Goal: Information Seeking & Learning: Learn about a topic

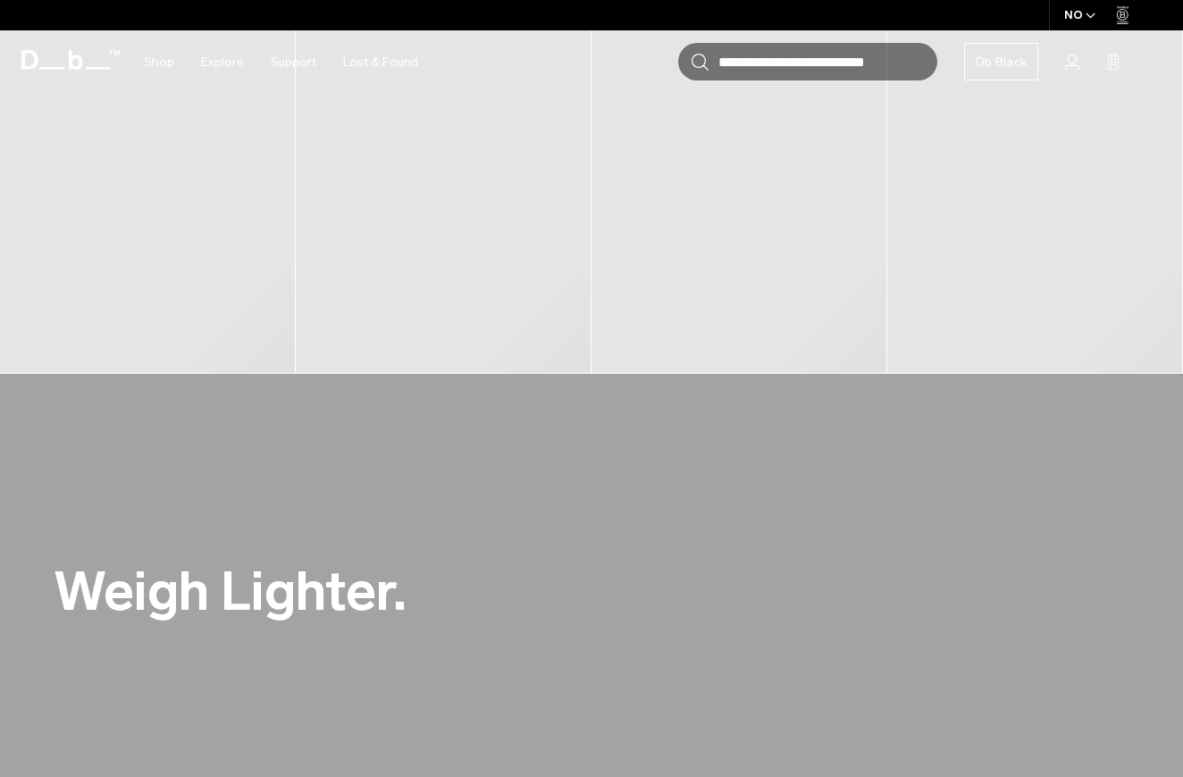
scroll to position [712, 0]
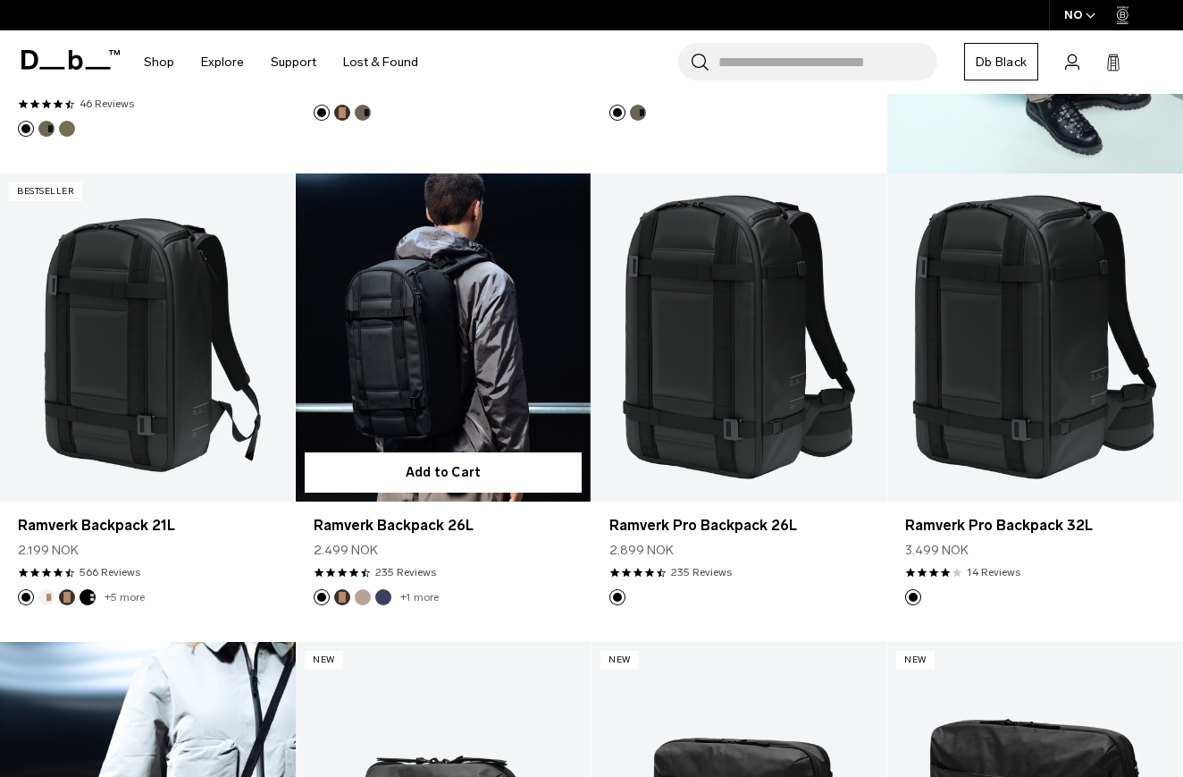
scroll to position [4042, 0]
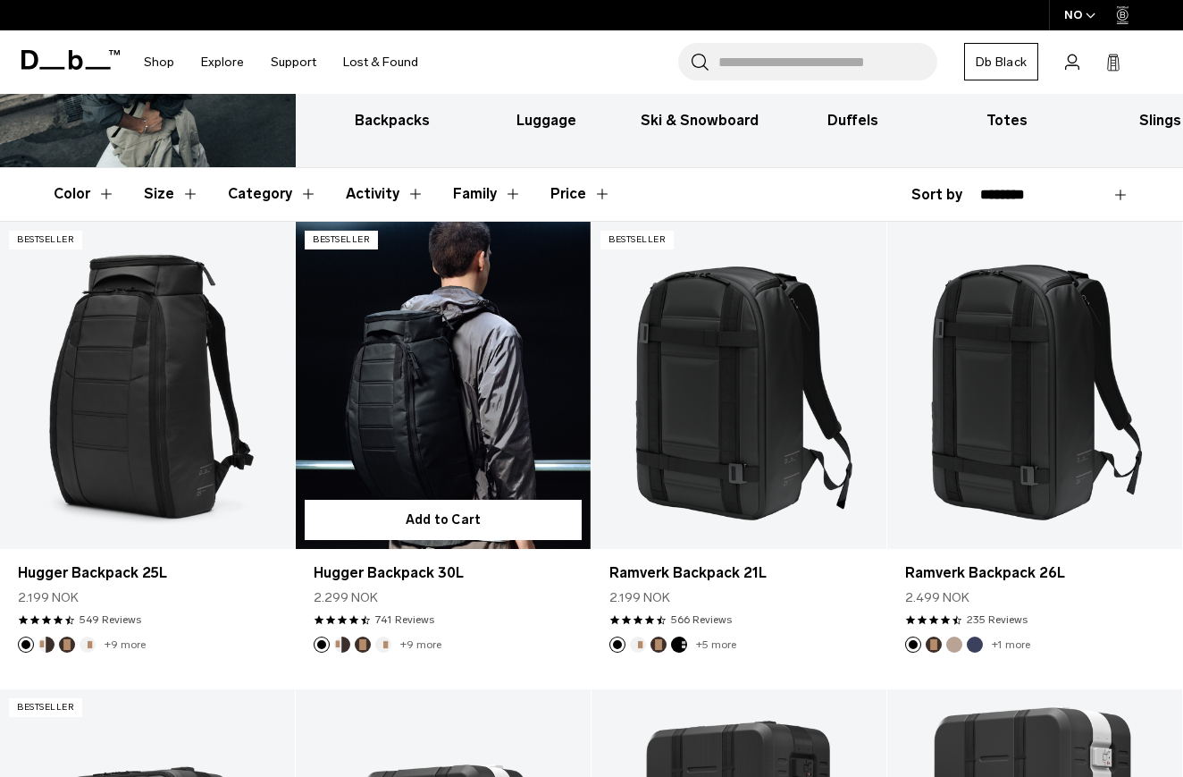
click at [345, 642] on button "Cappuccino" at bounding box center [342, 644] width 16 height 16
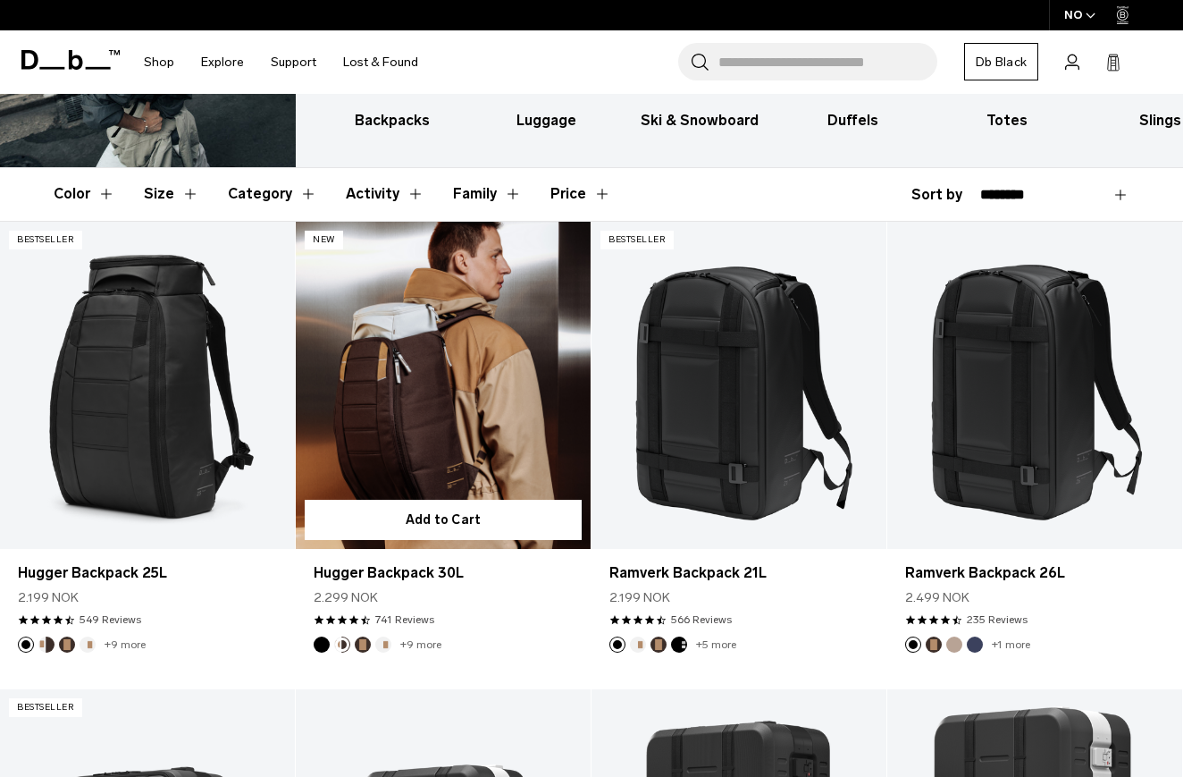
click at [381, 643] on button "Oatmilk" at bounding box center [383, 644] width 16 height 16
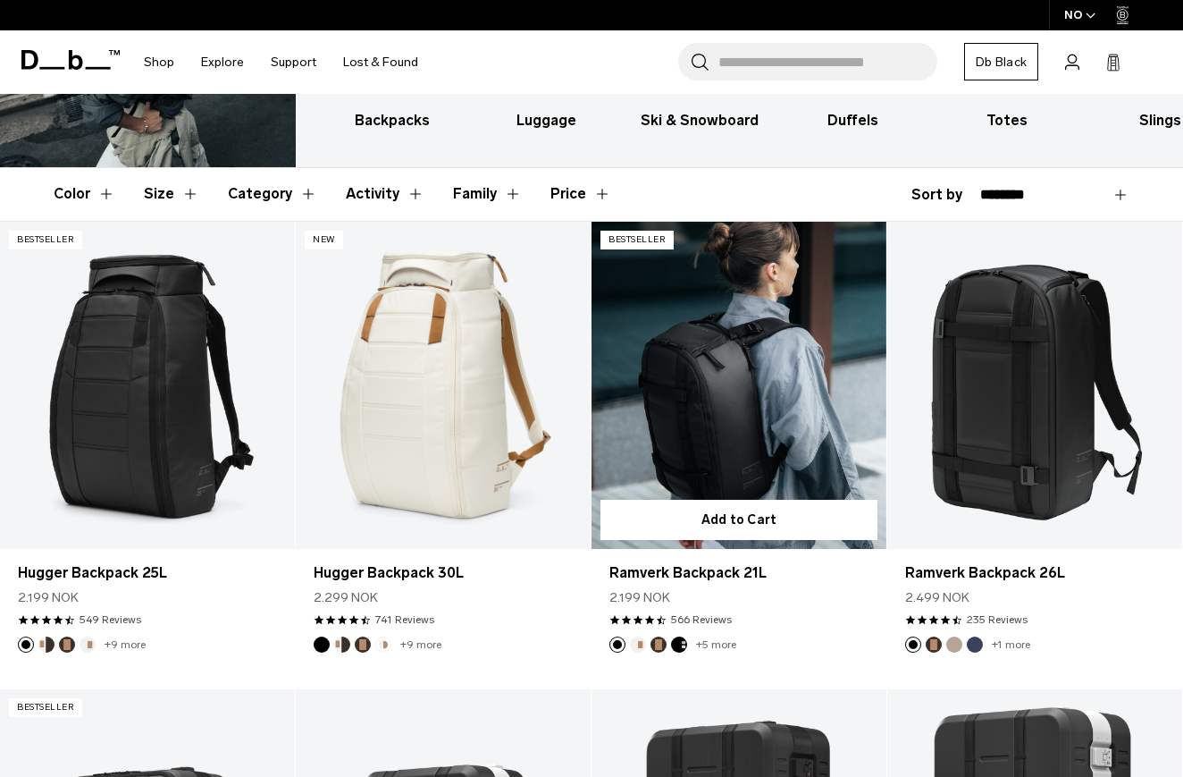
click at [641, 640] on button "Oatmilk" at bounding box center [638, 644] width 16 height 16
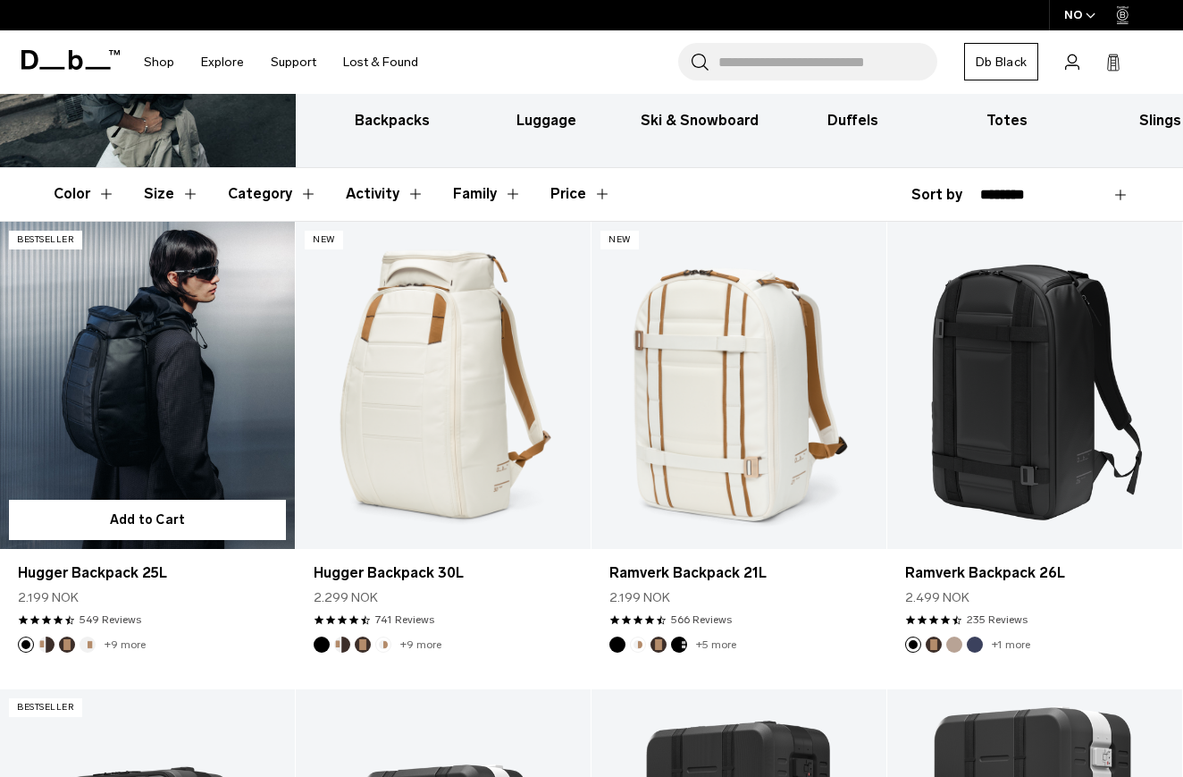
click at [46, 646] on button "Cappuccino" at bounding box center [46, 644] width 16 height 16
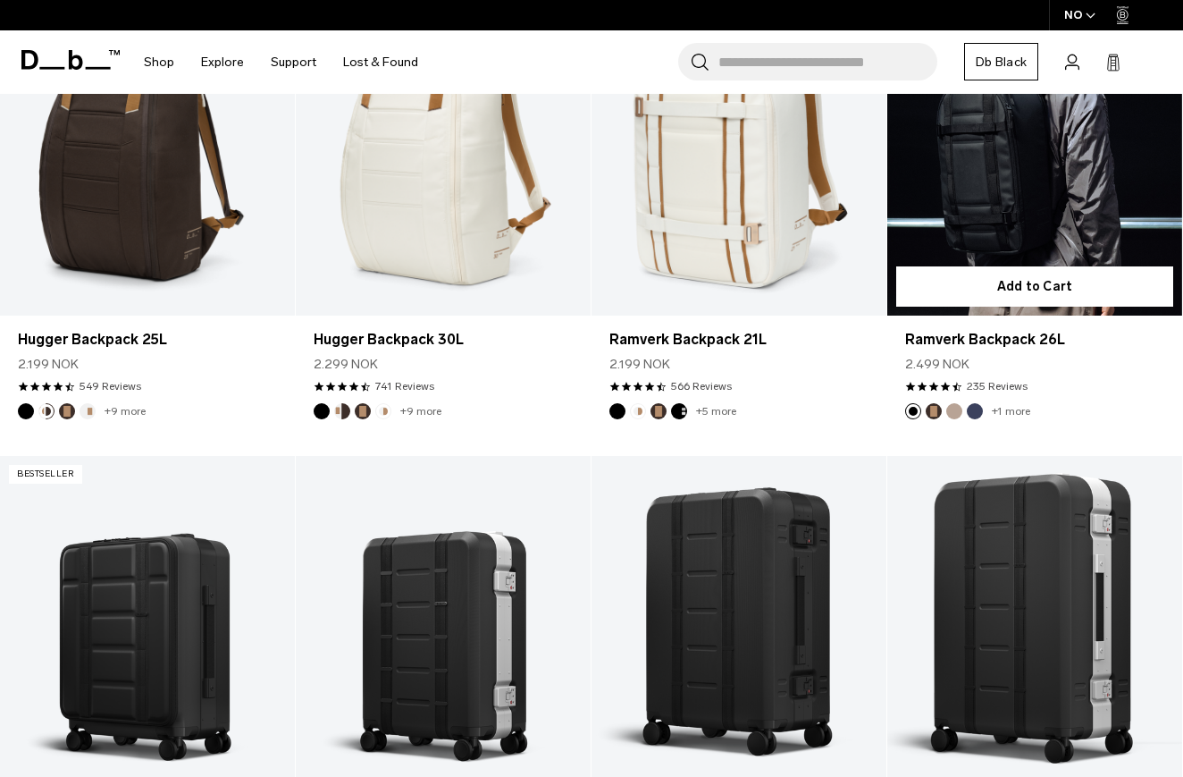
scroll to position [441, 0]
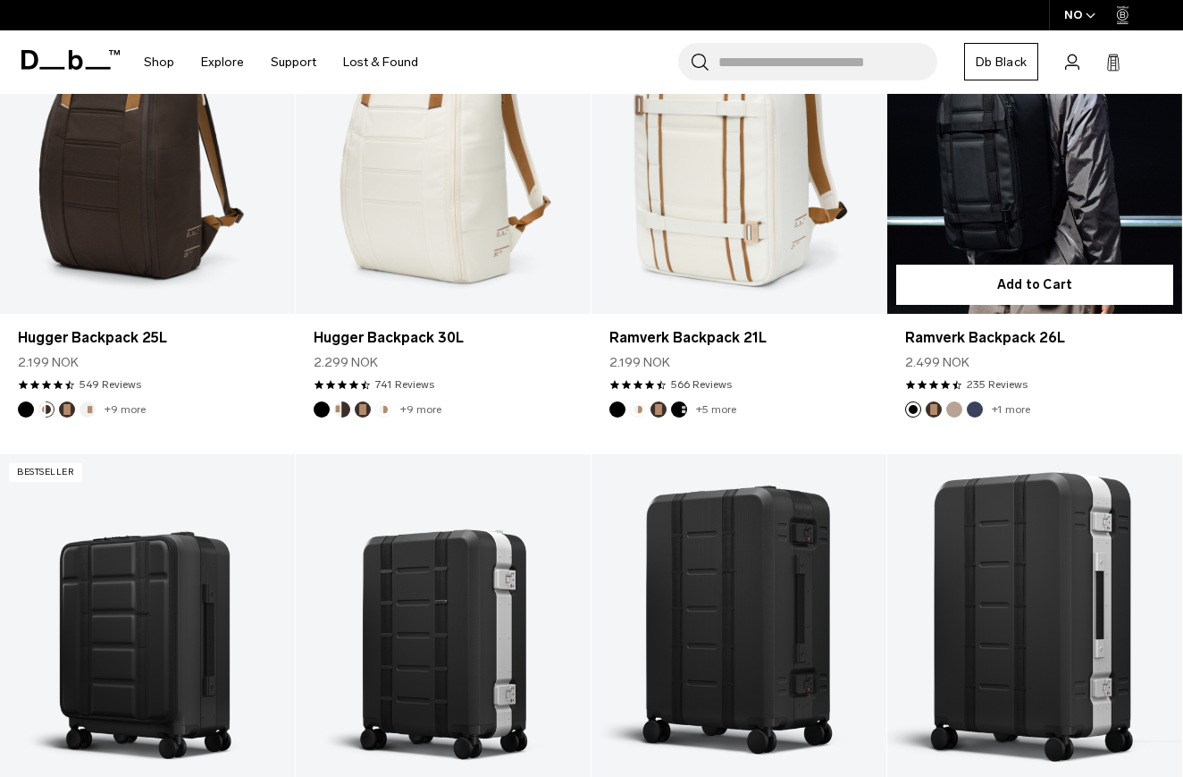
click at [935, 408] on button "Espresso" at bounding box center [934, 409] width 16 height 16
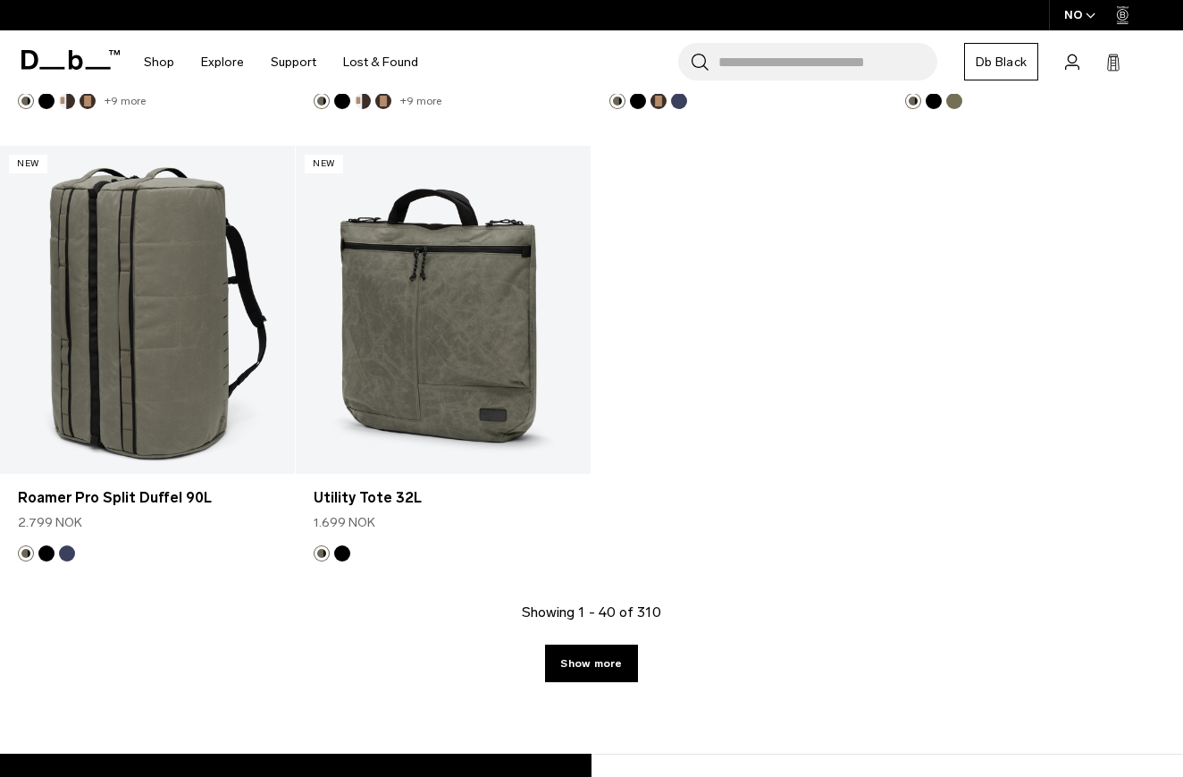
scroll to position [5449, 0]
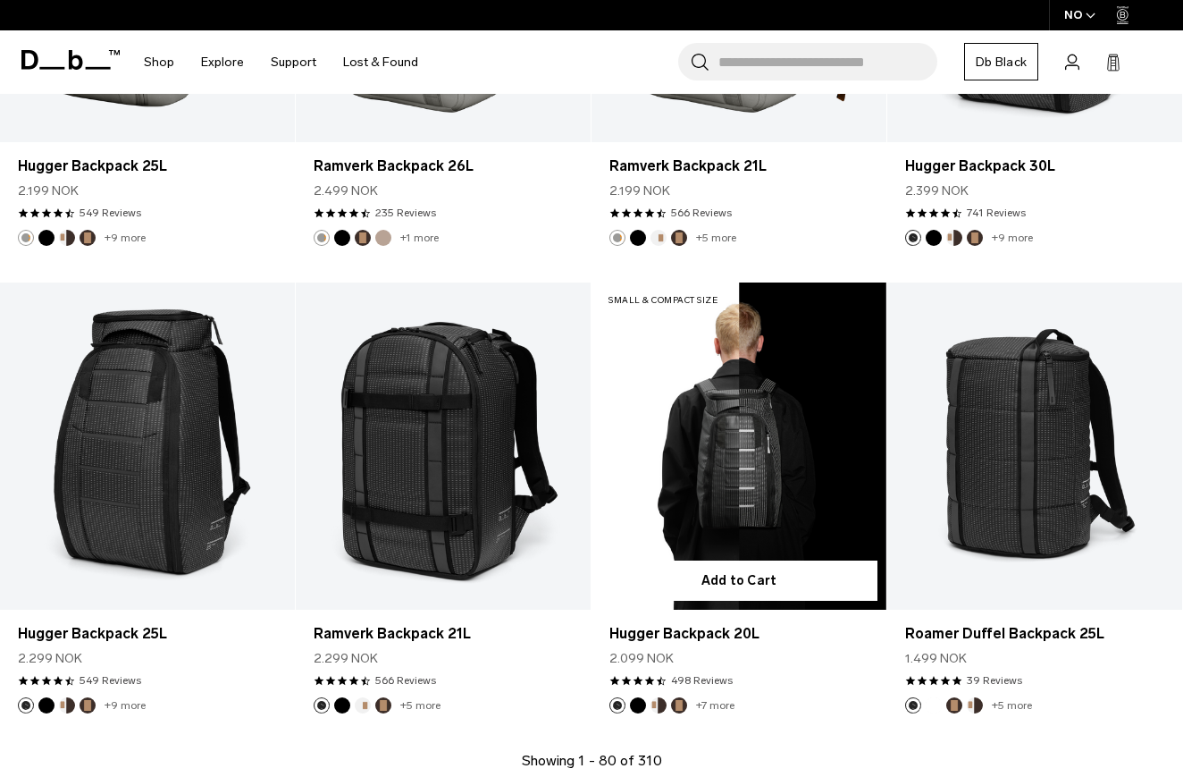
scroll to position [4366, 0]
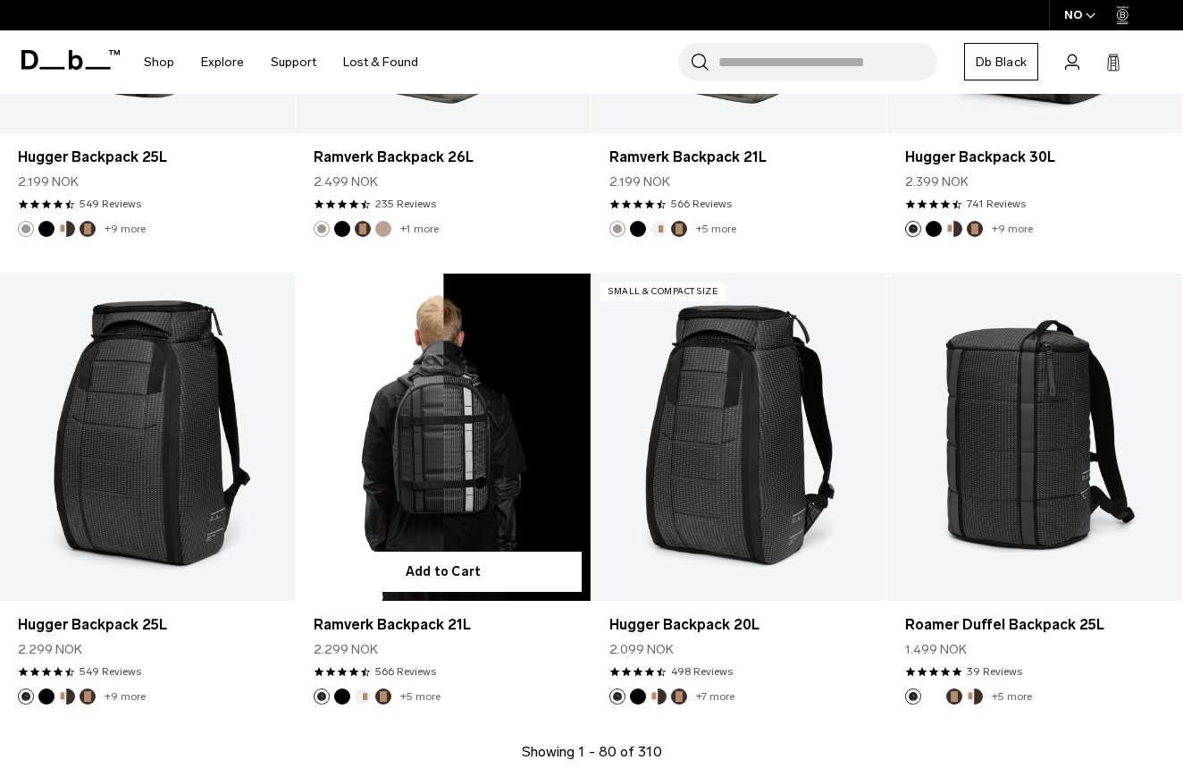
click at [323, 697] on button "Reflective Black" at bounding box center [322, 696] width 16 height 16
click at [340, 694] on button "Black Out" at bounding box center [342, 696] width 16 height 16
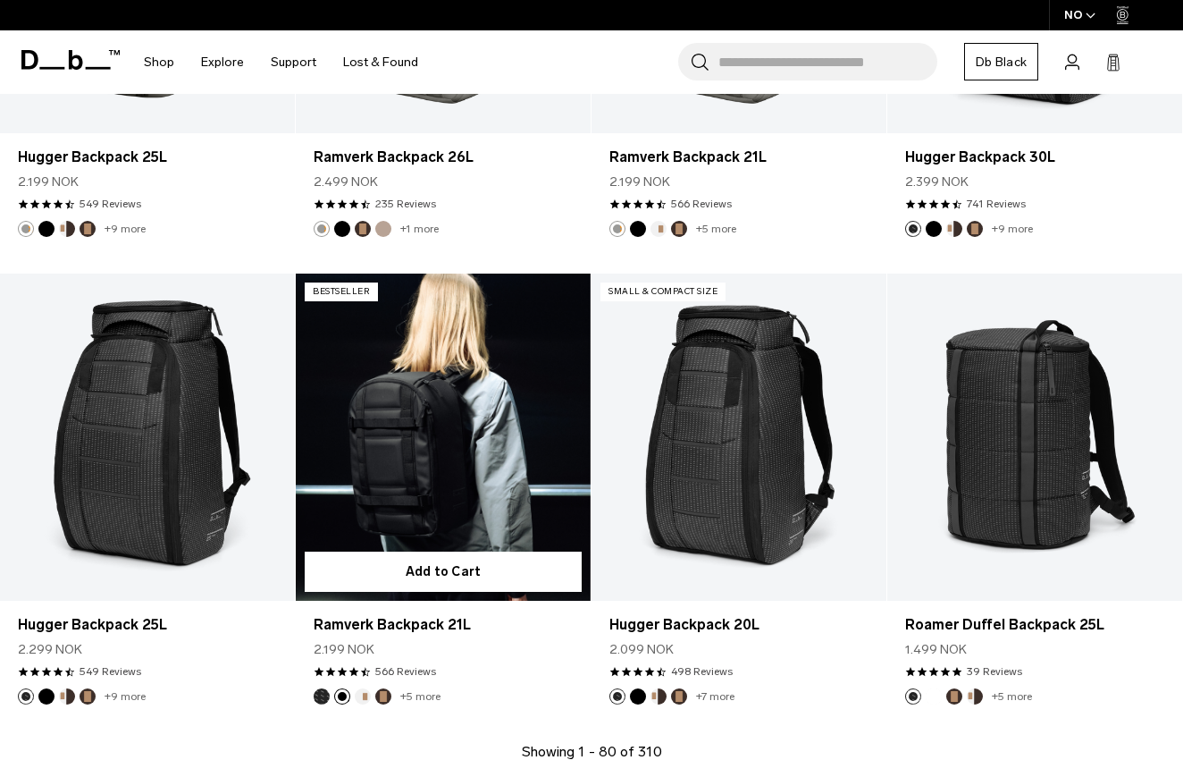
click at [323, 697] on button "Reflective Black" at bounding box center [322, 696] width 16 height 16
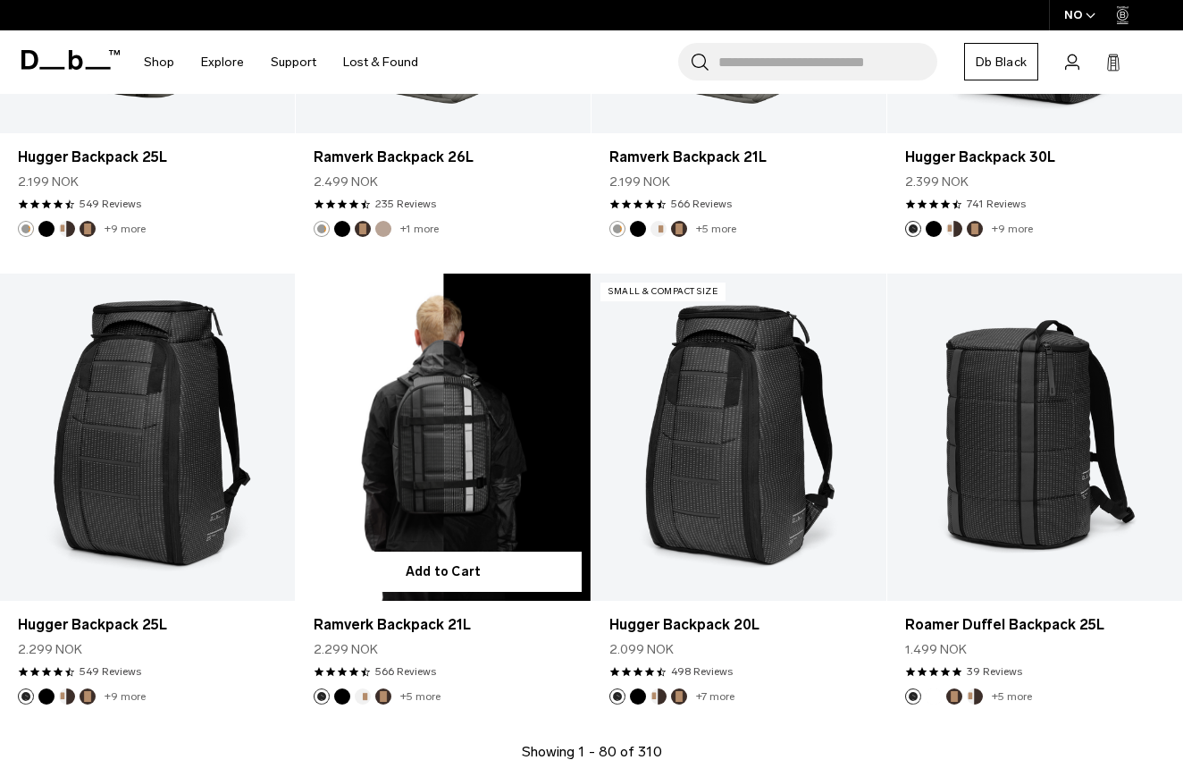
click at [337, 710] on article "Add to Cart Ramverk Backpack 21L 2.299 NOK 4.7 star rating 566 Reviews +5 more" at bounding box center [444, 508] width 296 height 468
click at [342, 699] on button "Black Out" at bounding box center [342, 696] width 16 height 16
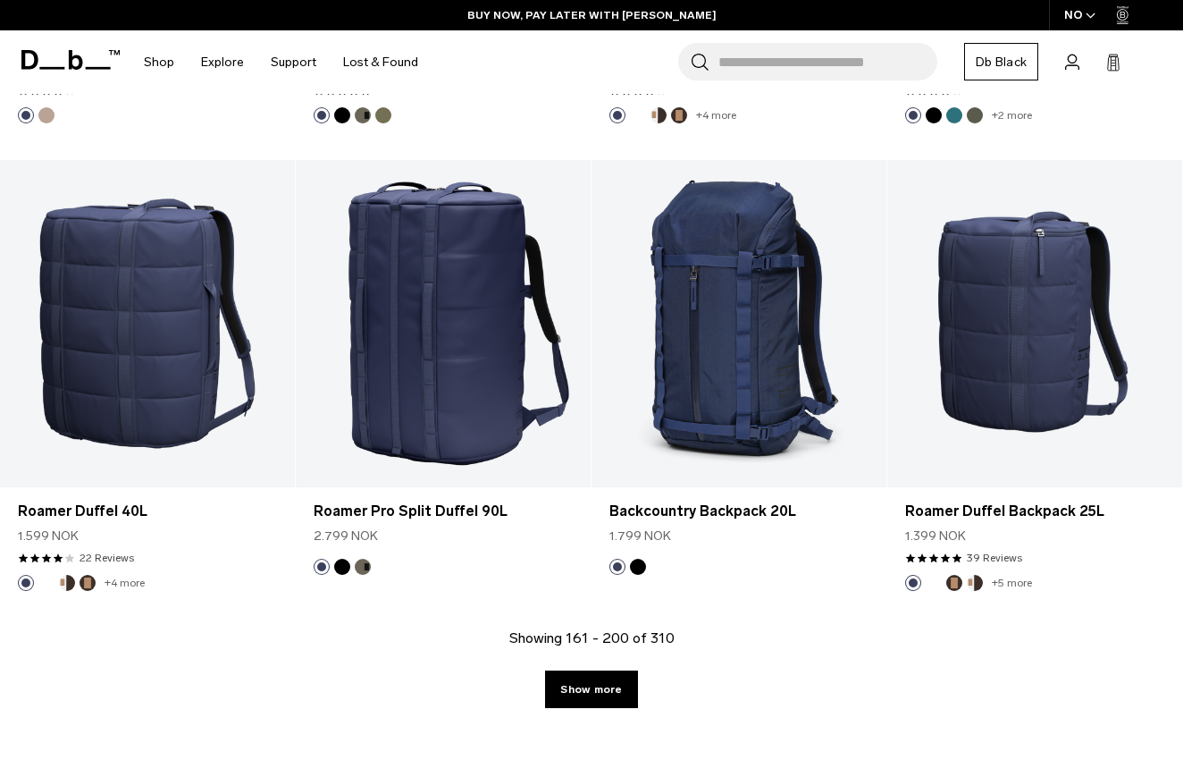
scroll to position [4573, 0]
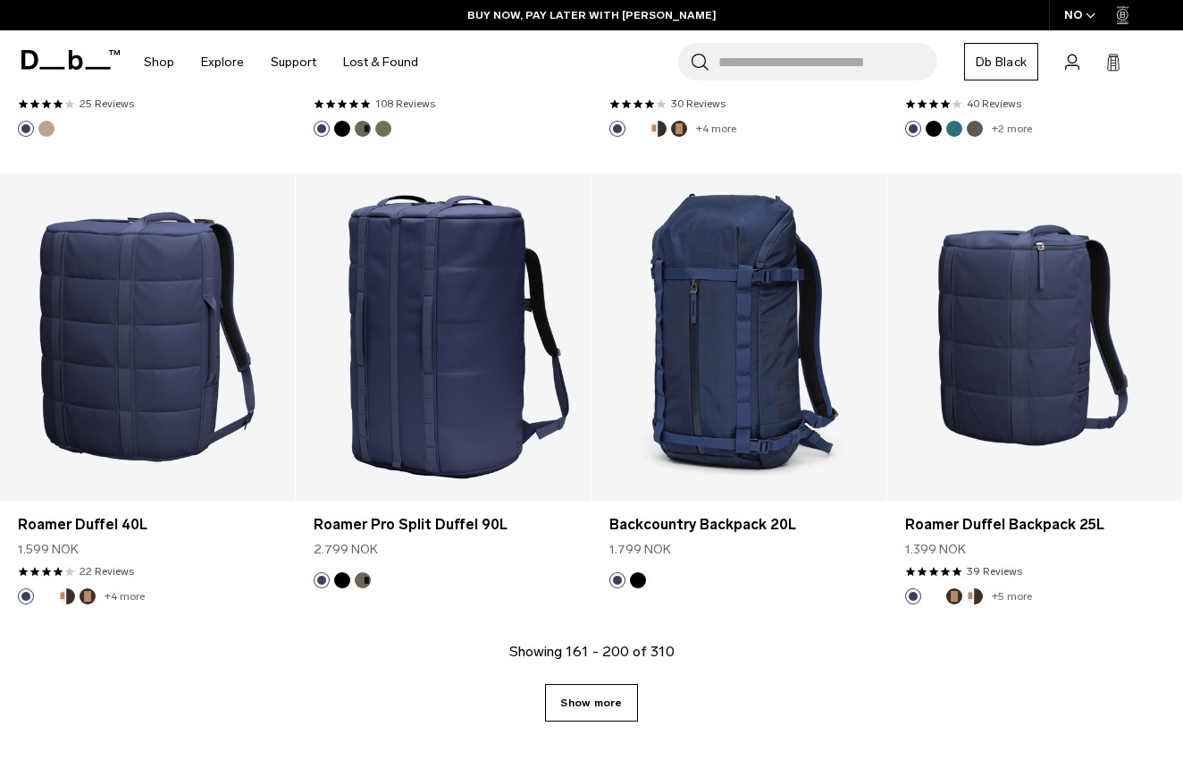
click at [593, 696] on link "Show more" at bounding box center [591, 703] width 92 height 38
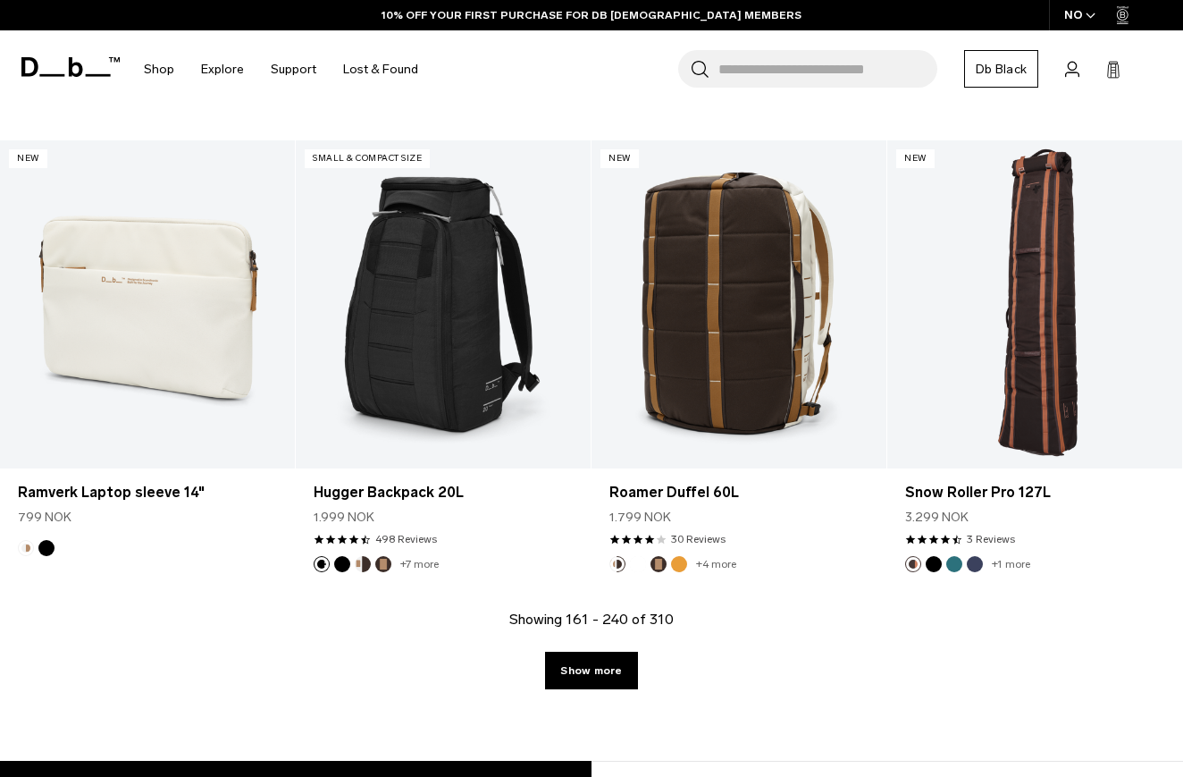
scroll to position [9287, 0]
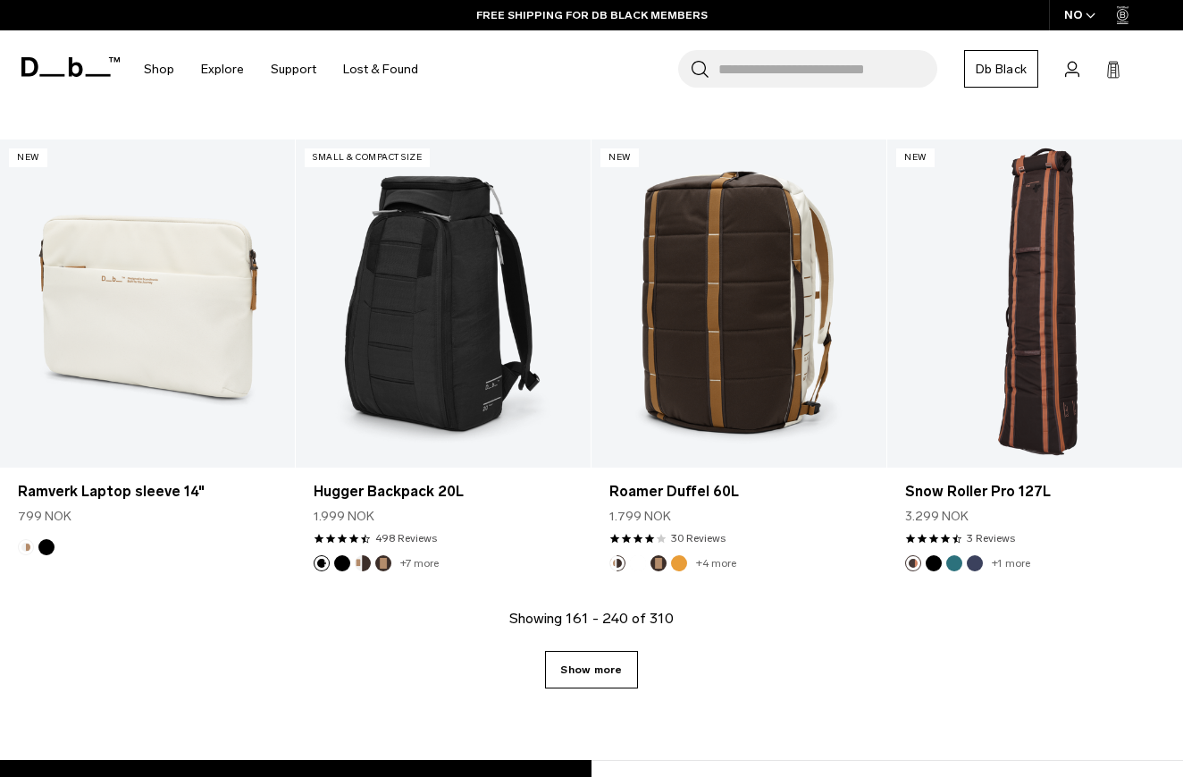
click at [606, 675] on link "Show more" at bounding box center [591, 670] width 92 height 38
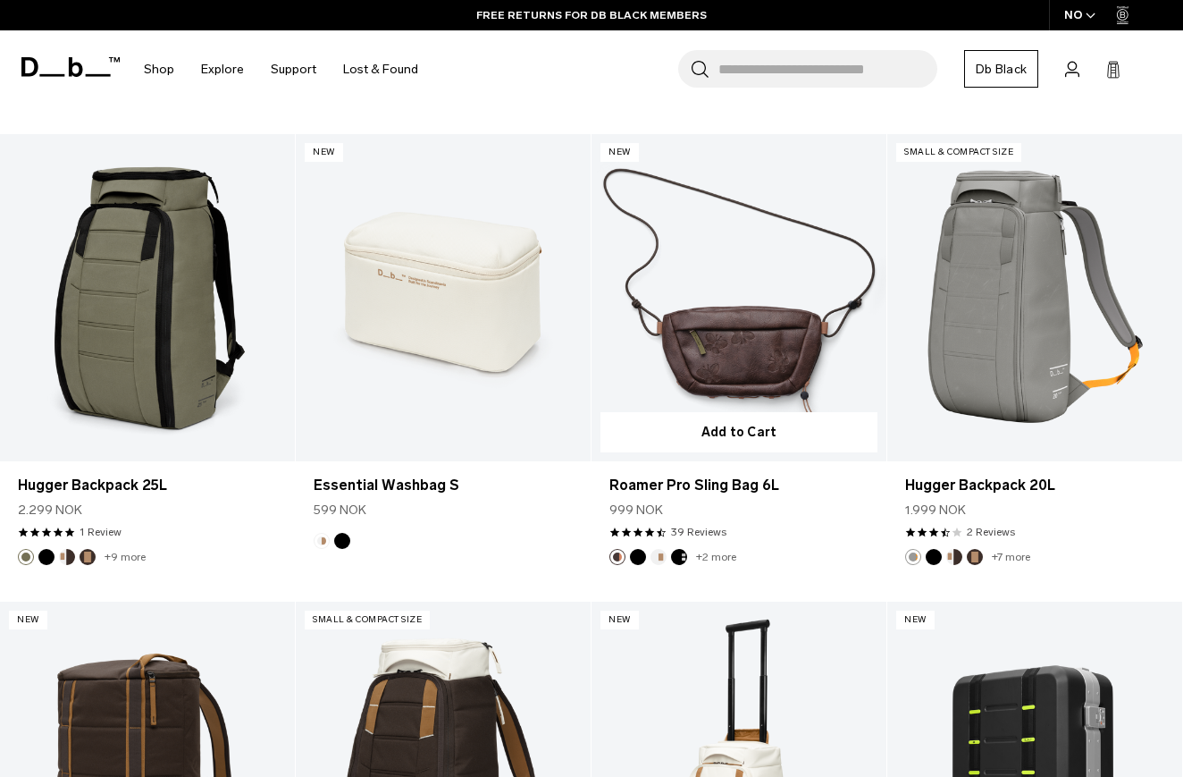
scroll to position [9870, 0]
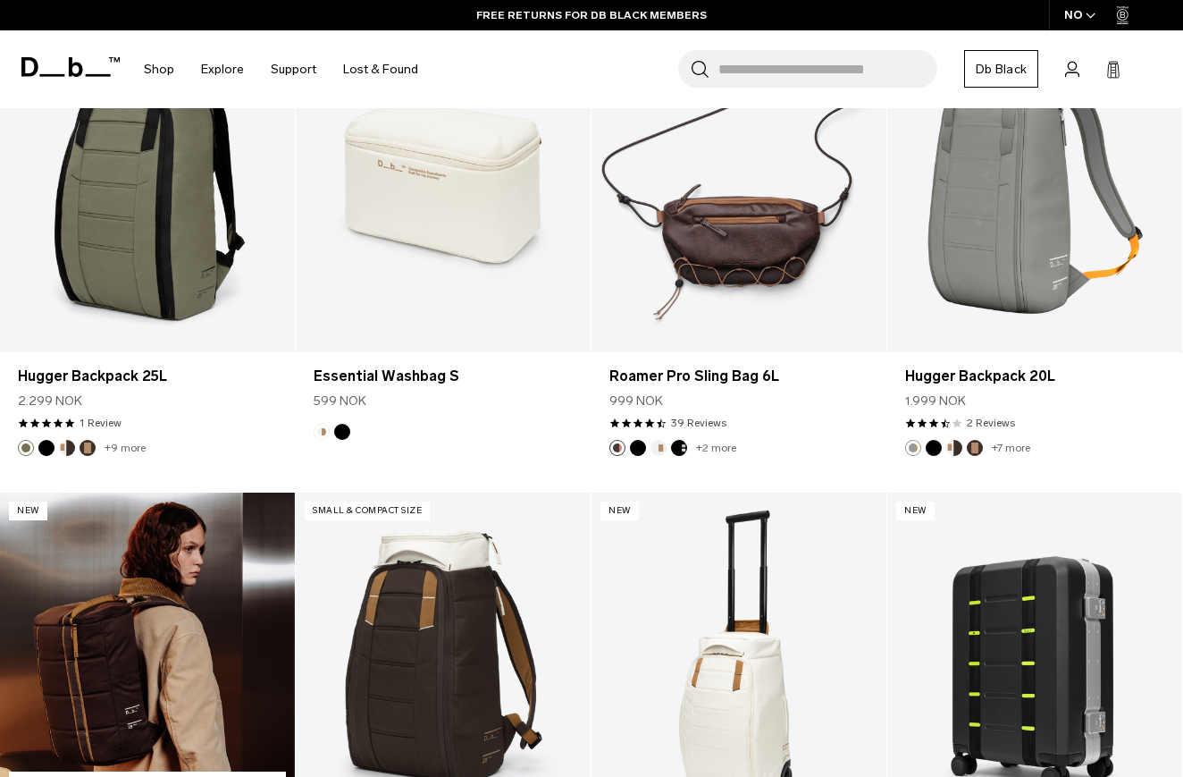
click at [157, 644] on link "Roamer Duffel Backpack 25L" at bounding box center [147, 656] width 295 height 328
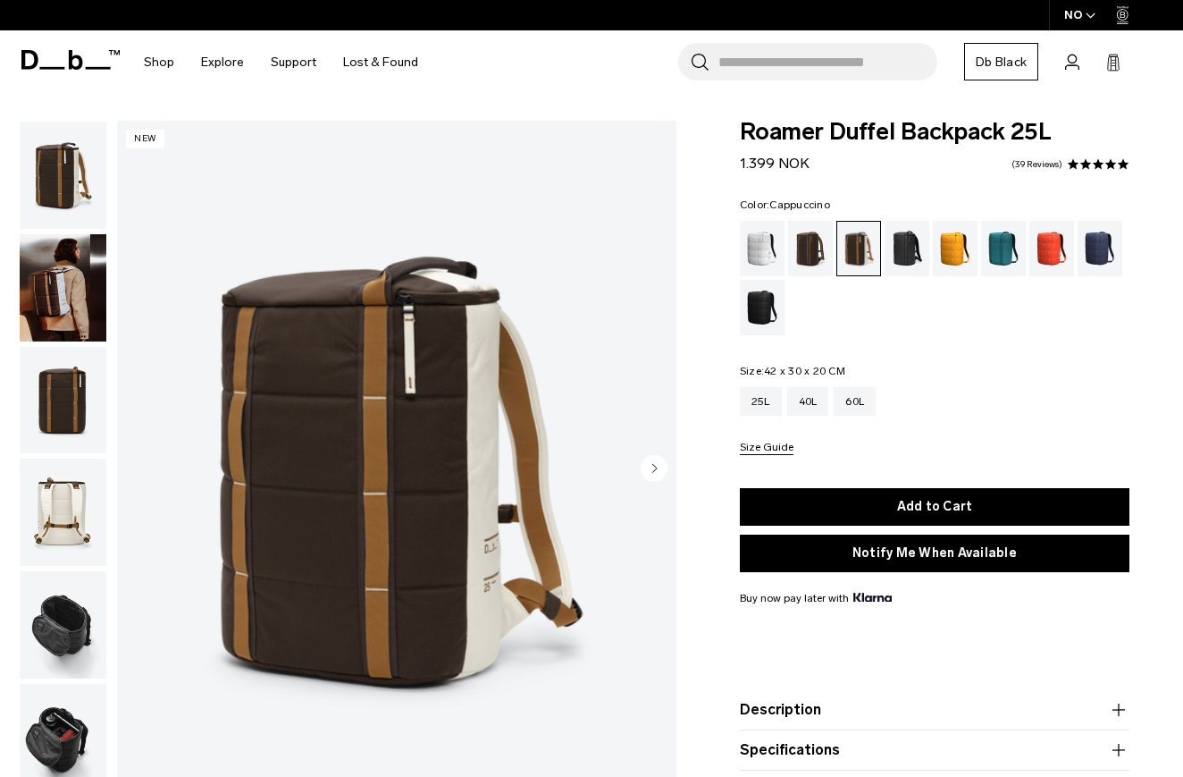
click at [63, 284] on img "button" at bounding box center [63, 287] width 87 height 107
click at [64, 396] on img "button" at bounding box center [63, 400] width 87 height 107
click at [66, 186] on img "button" at bounding box center [63, 175] width 87 height 107
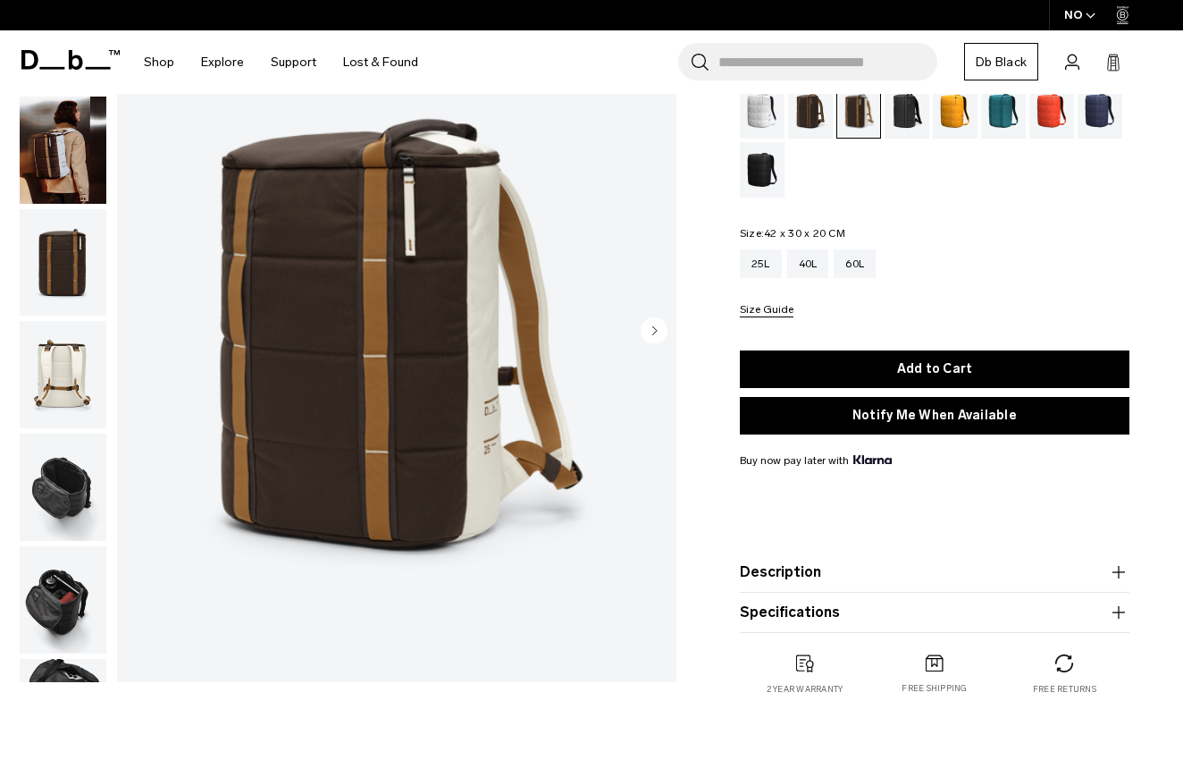
scroll to position [167, 0]
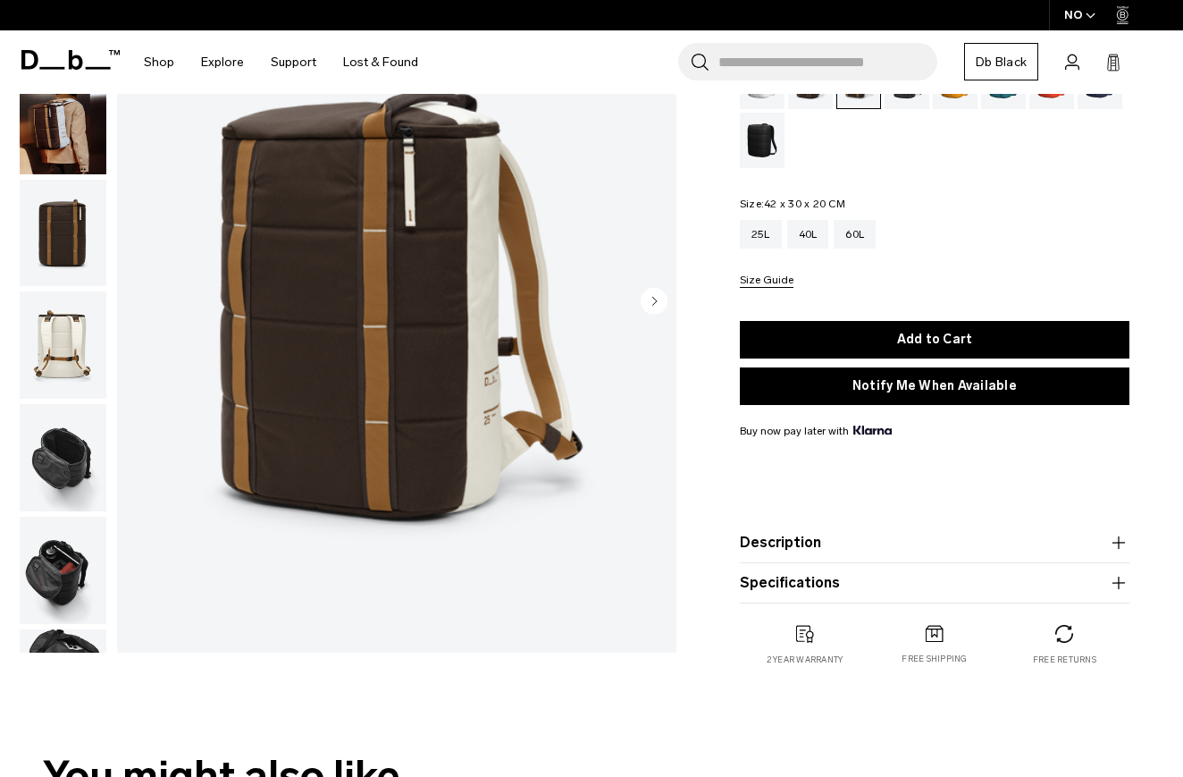
click at [657, 295] on circle "button" at bounding box center [654, 301] width 27 height 27
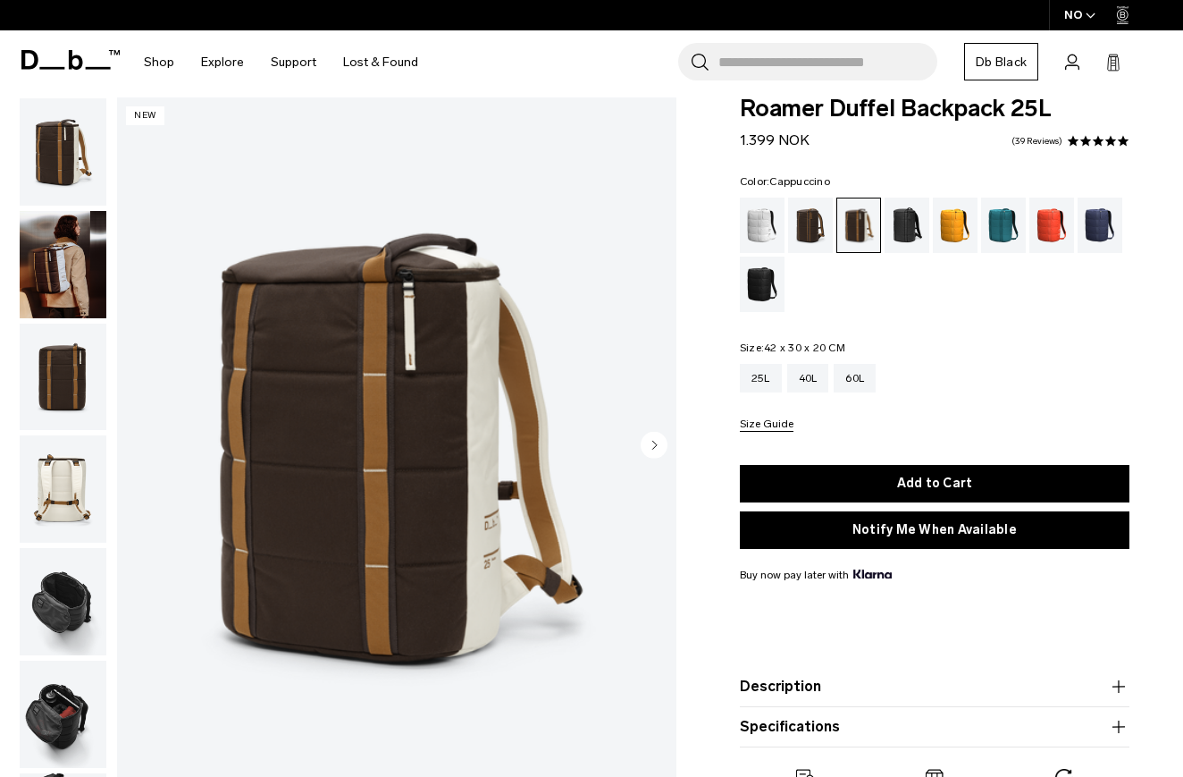
scroll to position [20, 0]
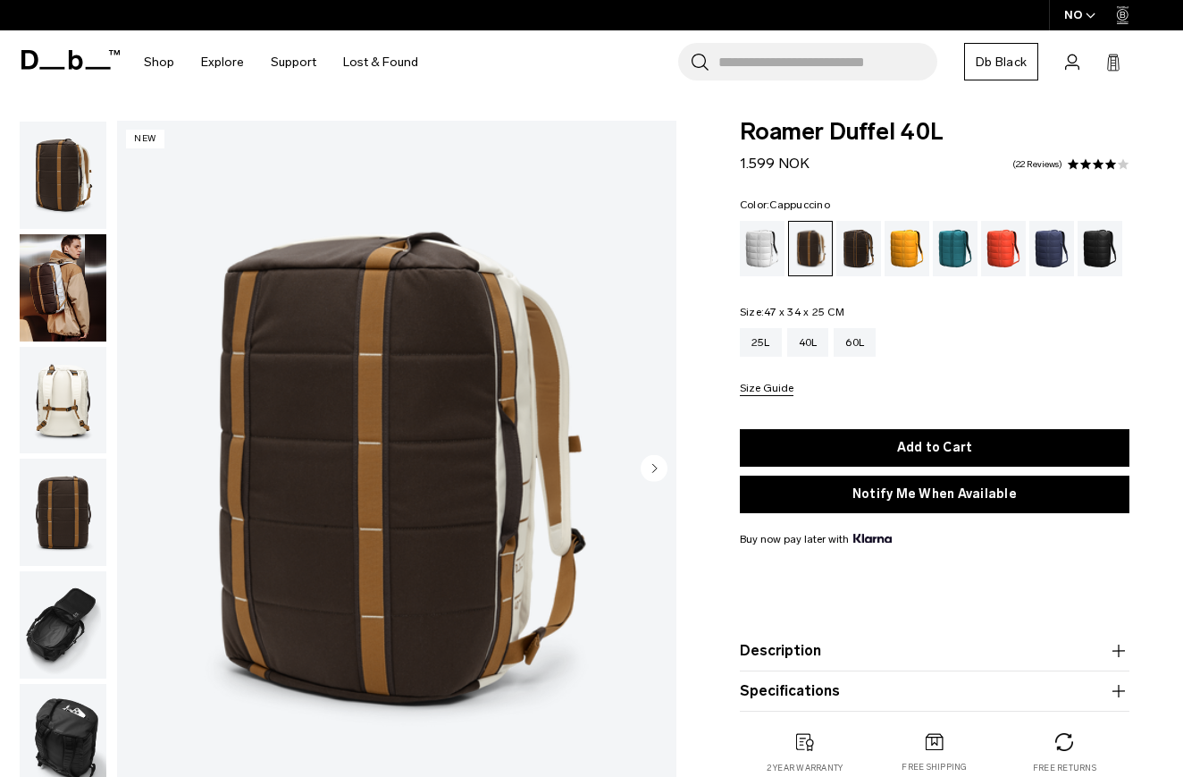
click at [48, 292] on img "button" at bounding box center [63, 287] width 87 height 107
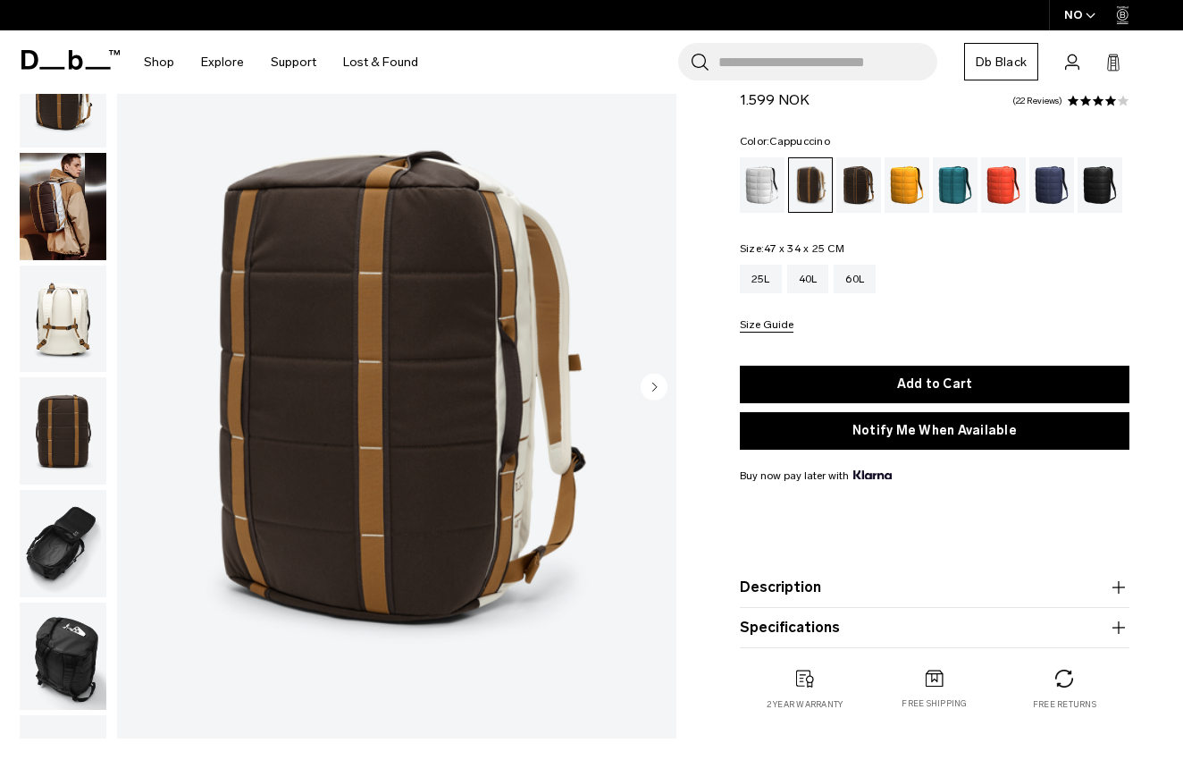
scroll to position [80, 0]
click at [652, 391] on circle "button" at bounding box center [654, 388] width 27 height 27
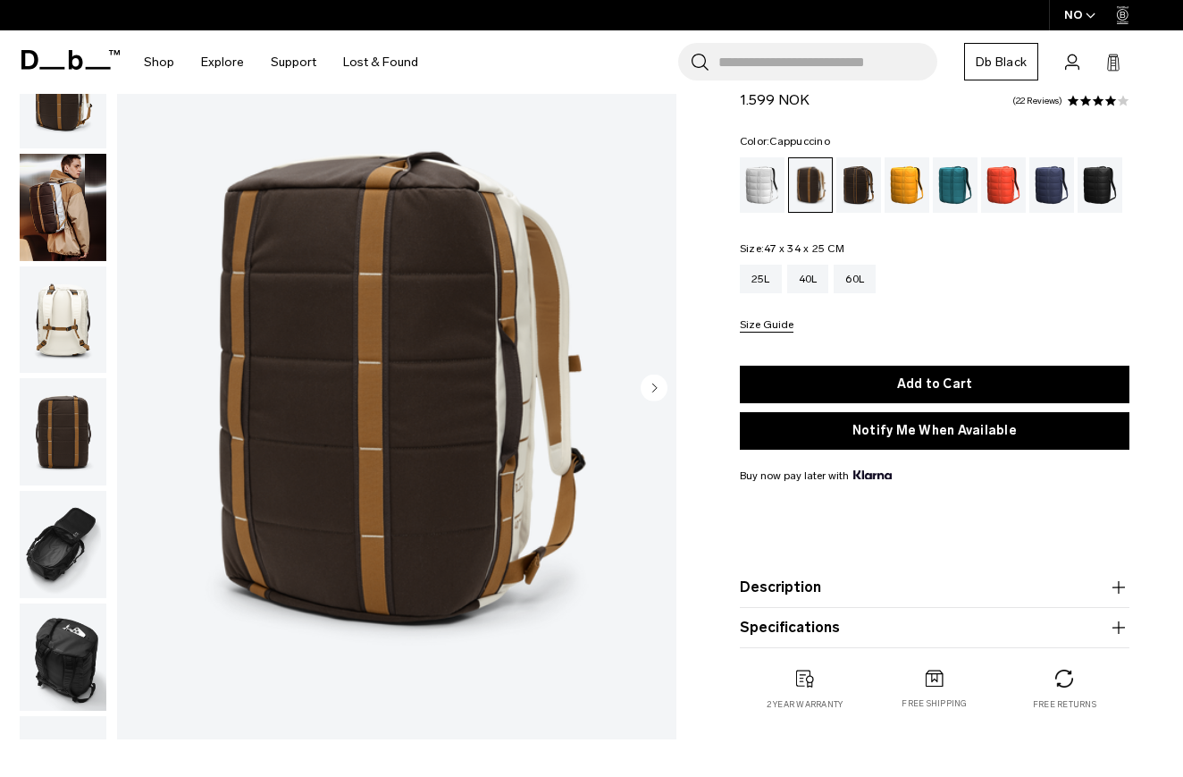
click at [652, 391] on circle "button" at bounding box center [654, 388] width 27 height 27
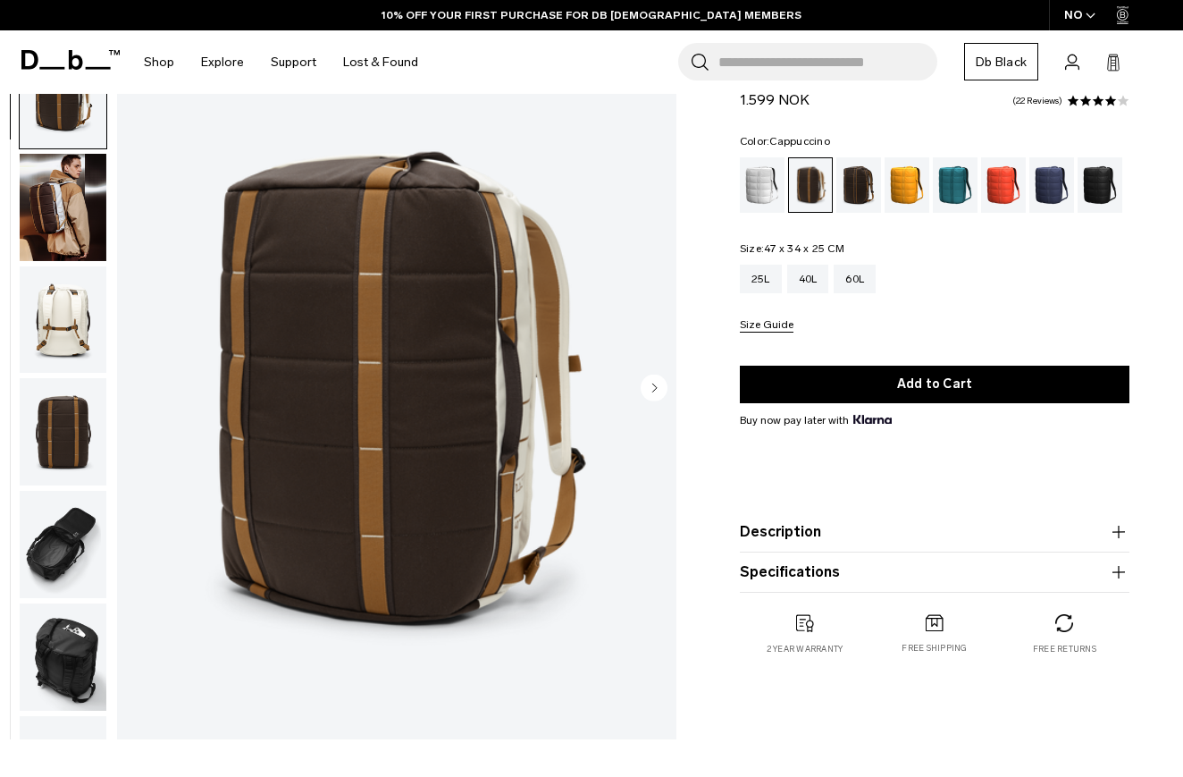
scroll to position [0, 0]
click at [656, 383] on circle "Next slide" at bounding box center [654, 388] width 27 height 27
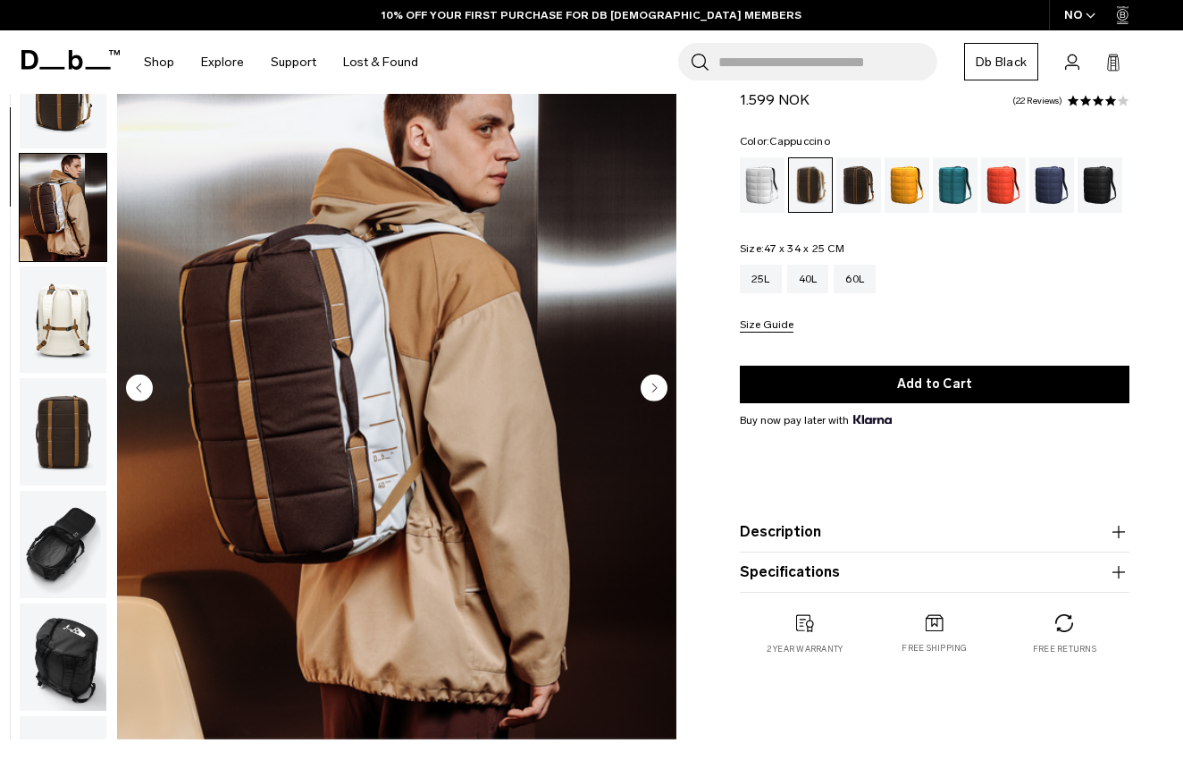
scroll to position [114, 0]
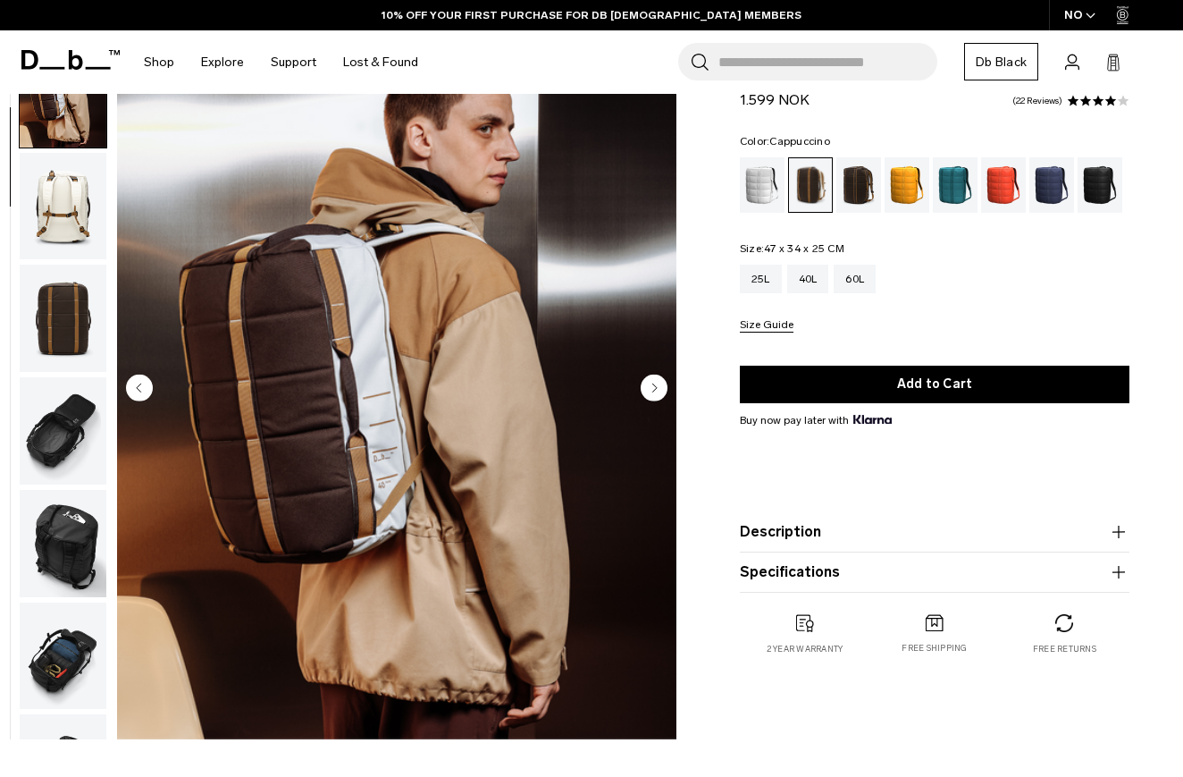
click at [655, 381] on circle "Next slide" at bounding box center [654, 388] width 27 height 27
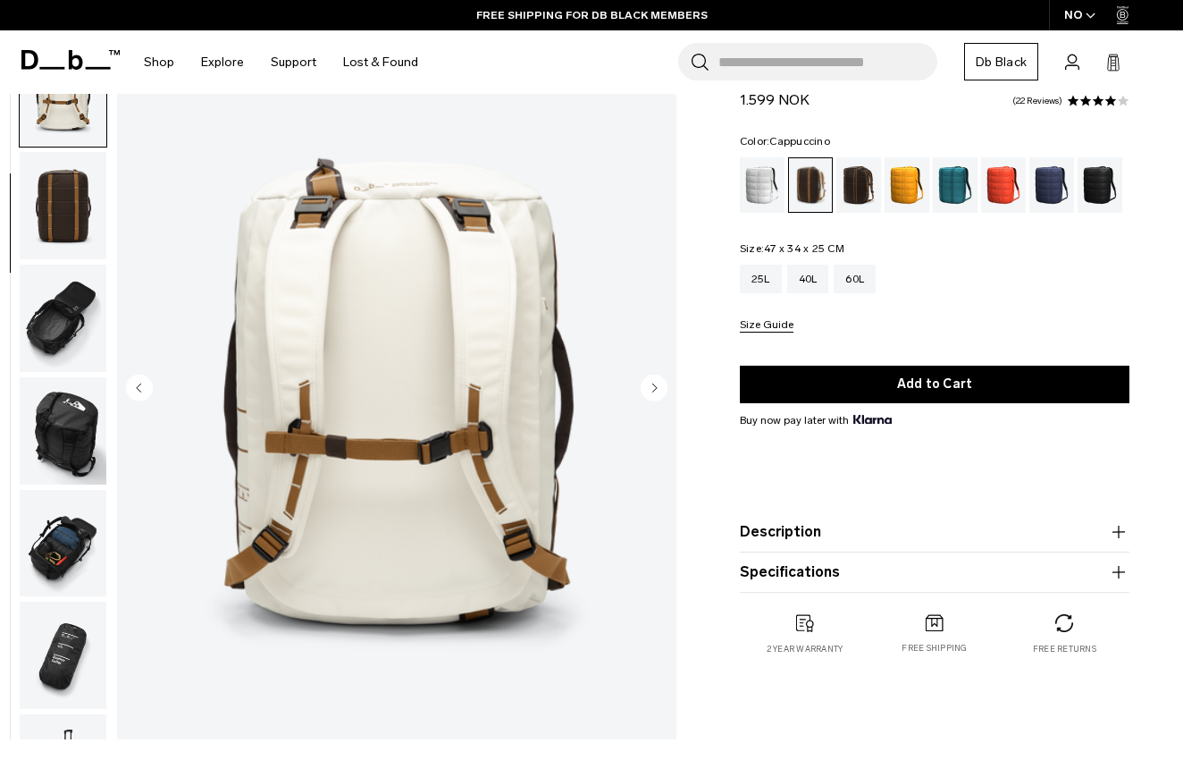
click at [655, 381] on circle "Next slide" at bounding box center [654, 388] width 27 height 27
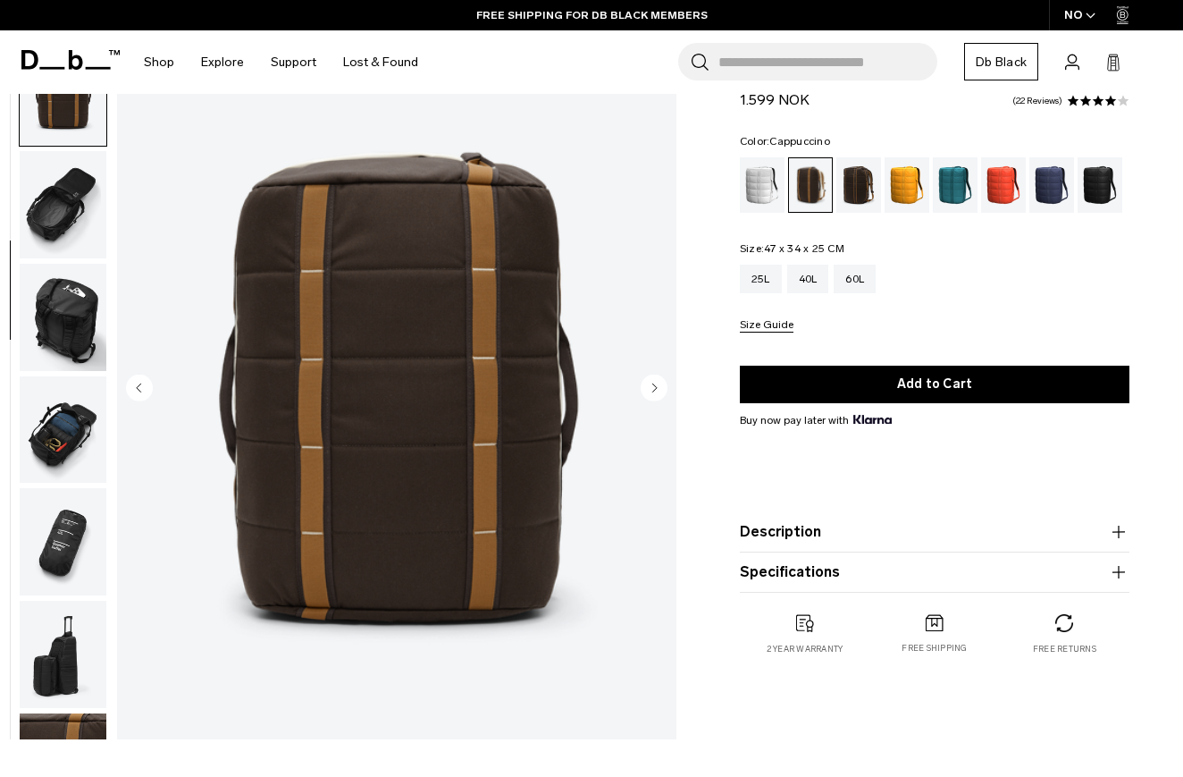
click at [655, 381] on circle "Next slide" at bounding box center [654, 388] width 27 height 27
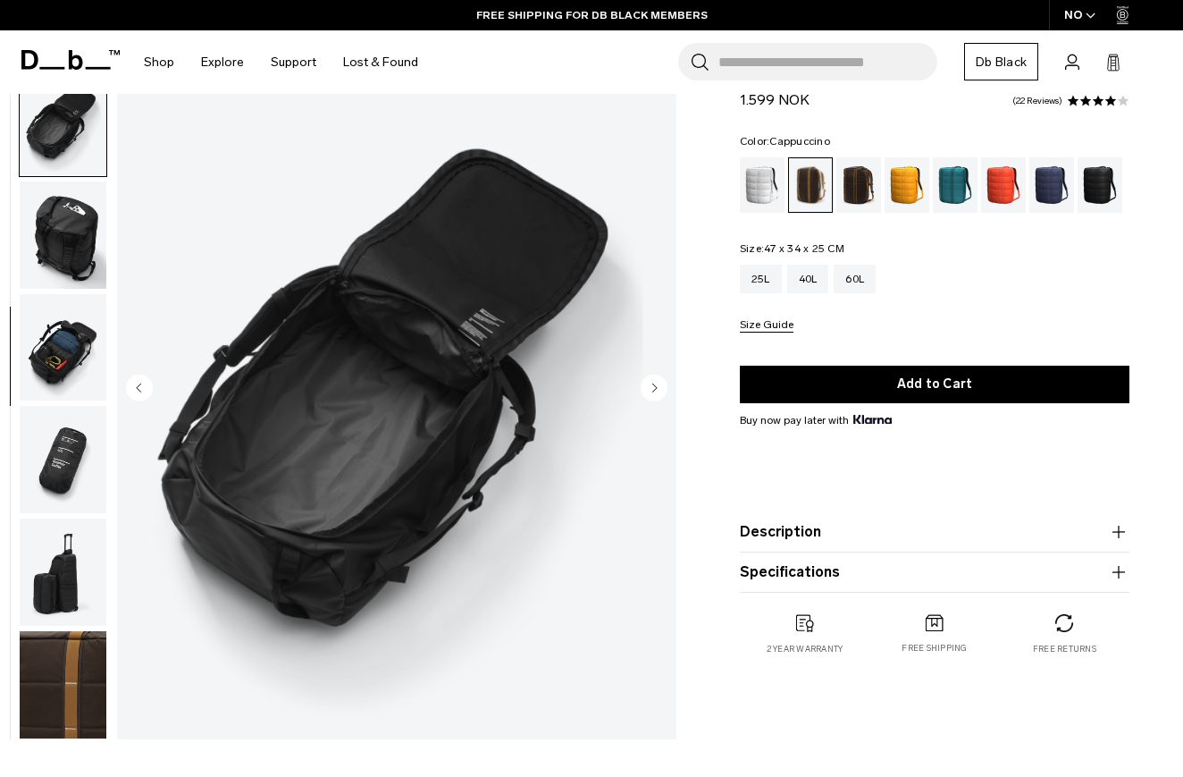
click at [655, 381] on circle "Next slide" at bounding box center [654, 388] width 27 height 27
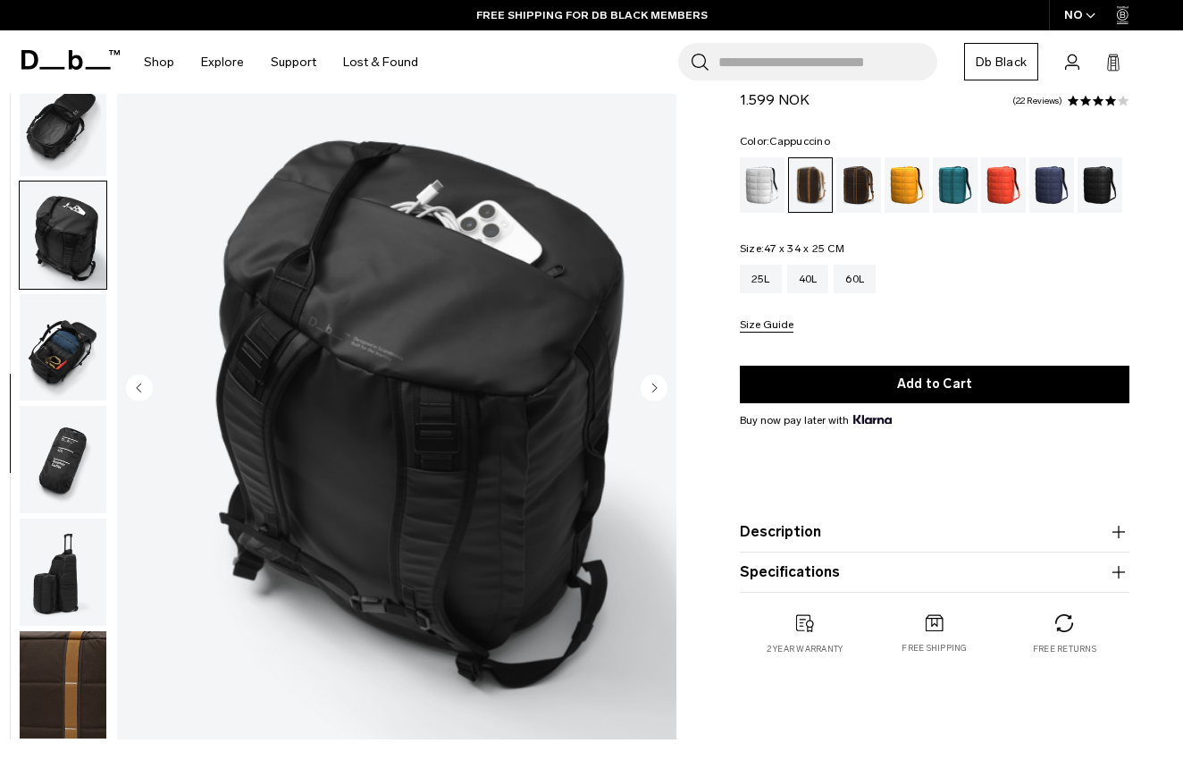
click at [655, 381] on circle "Next slide" at bounding box center [654, 388] width 27 height 27
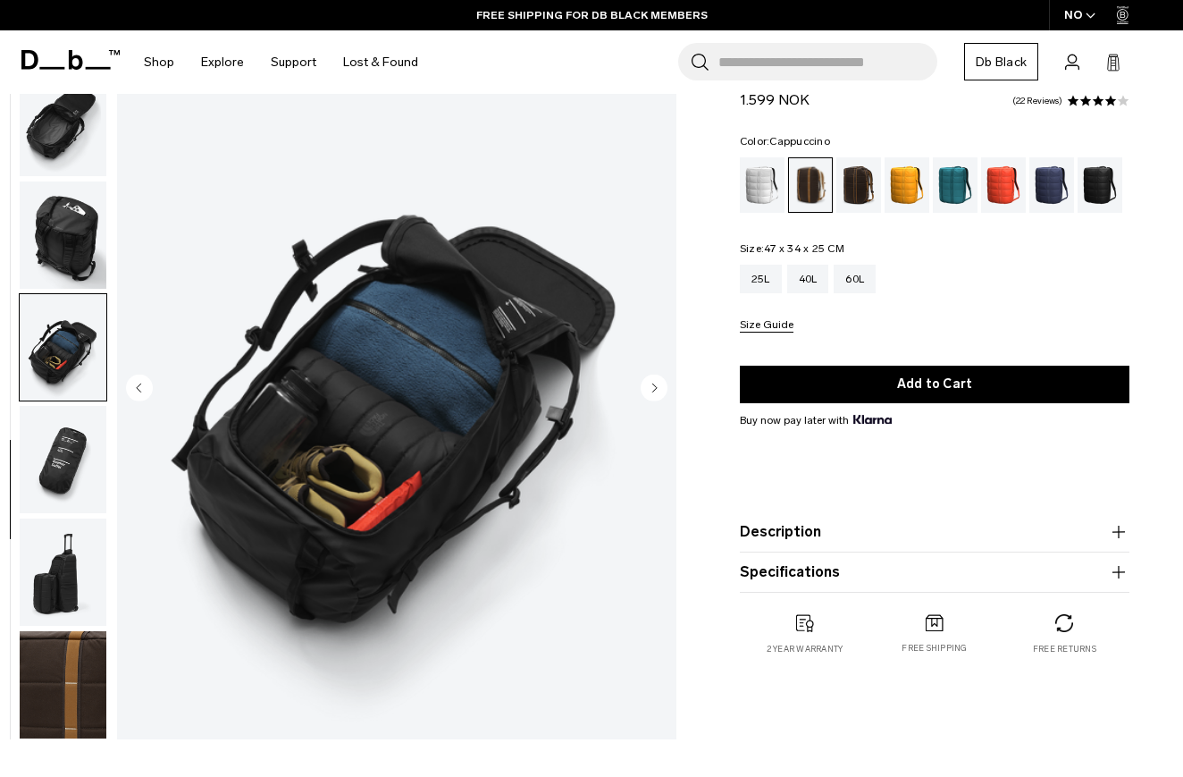
click at [655, 381] on circle "Next slide" at bounding box center [654, 388] width 27 height 27
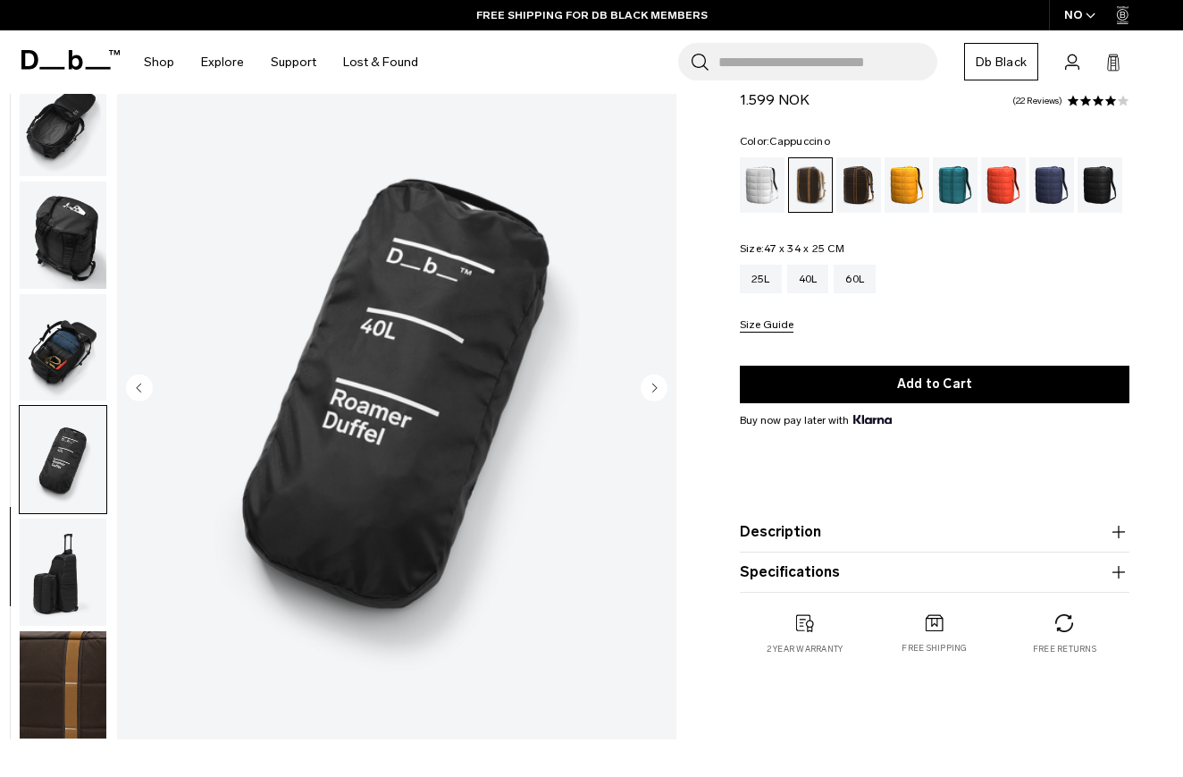
click at [655, 381] on circle "Next slide" at bounding box center [654, 388] width 27 height 27
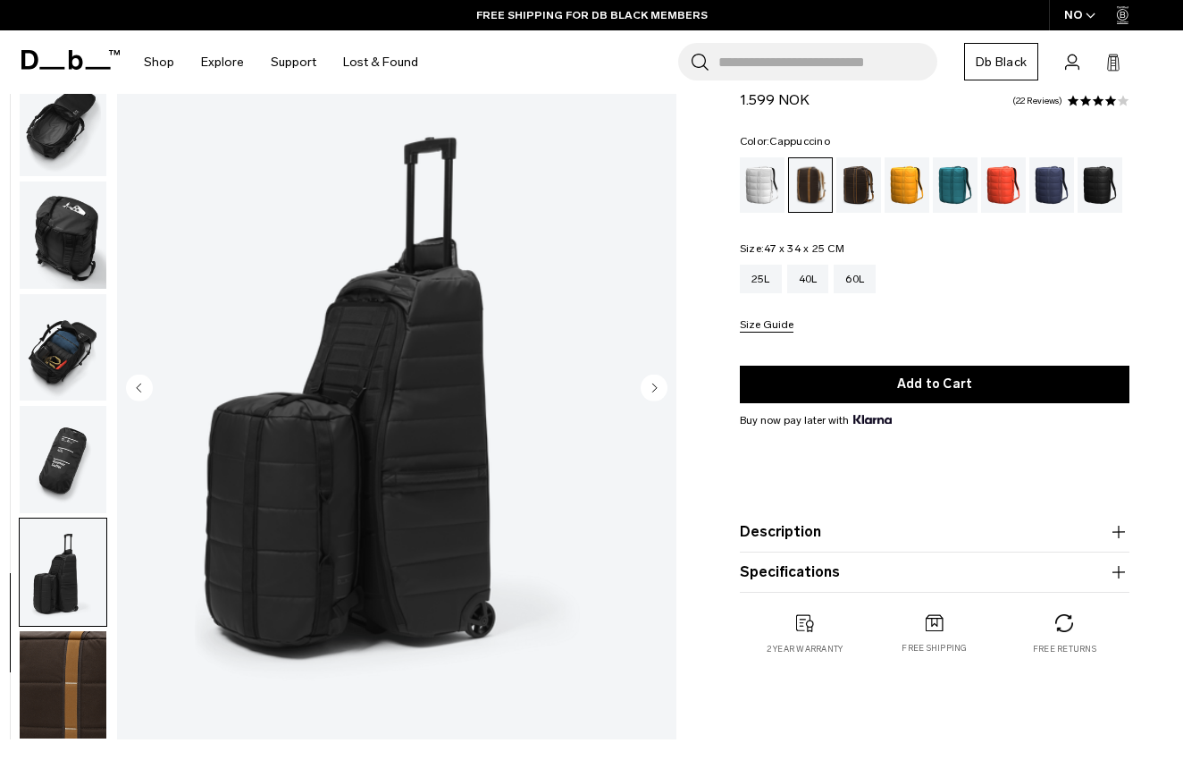
click at [655, 381] on circle "Next slide" at bounding box center [654, 388] width 27 height 27
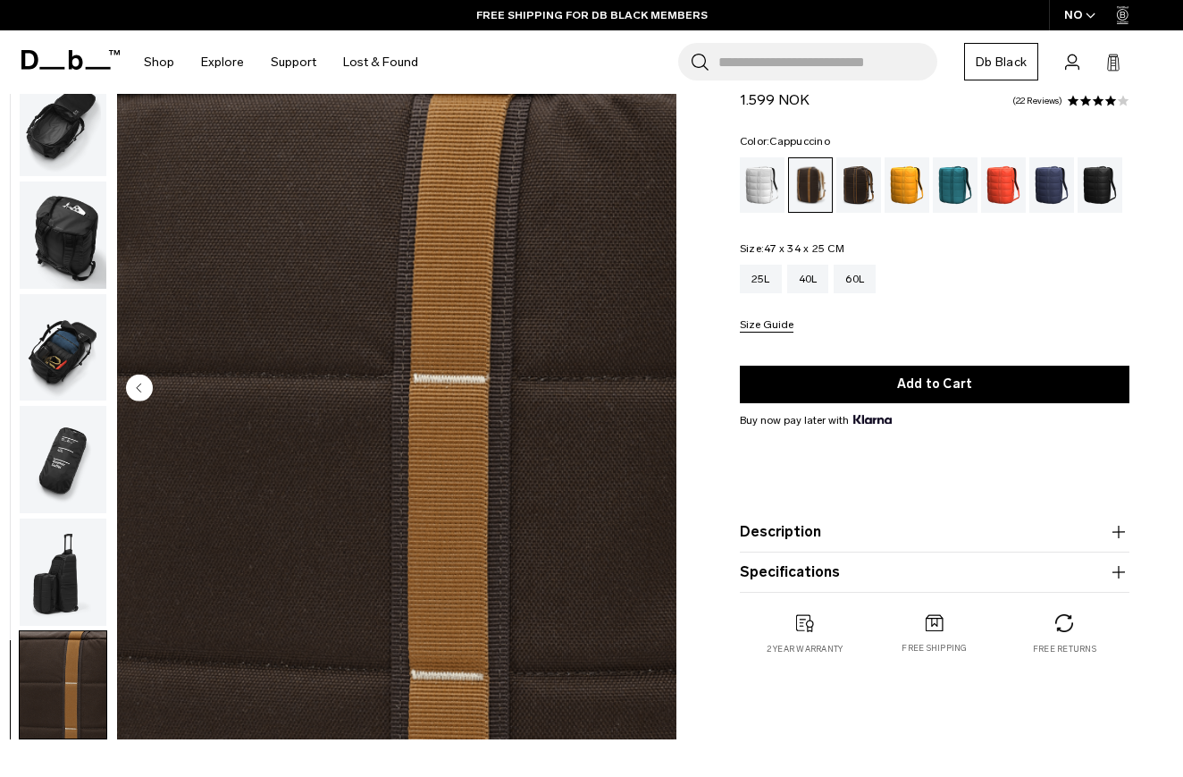
click at [655, 381] on img "10 / 10" at bounding box center [397, 389] width 560 height 699
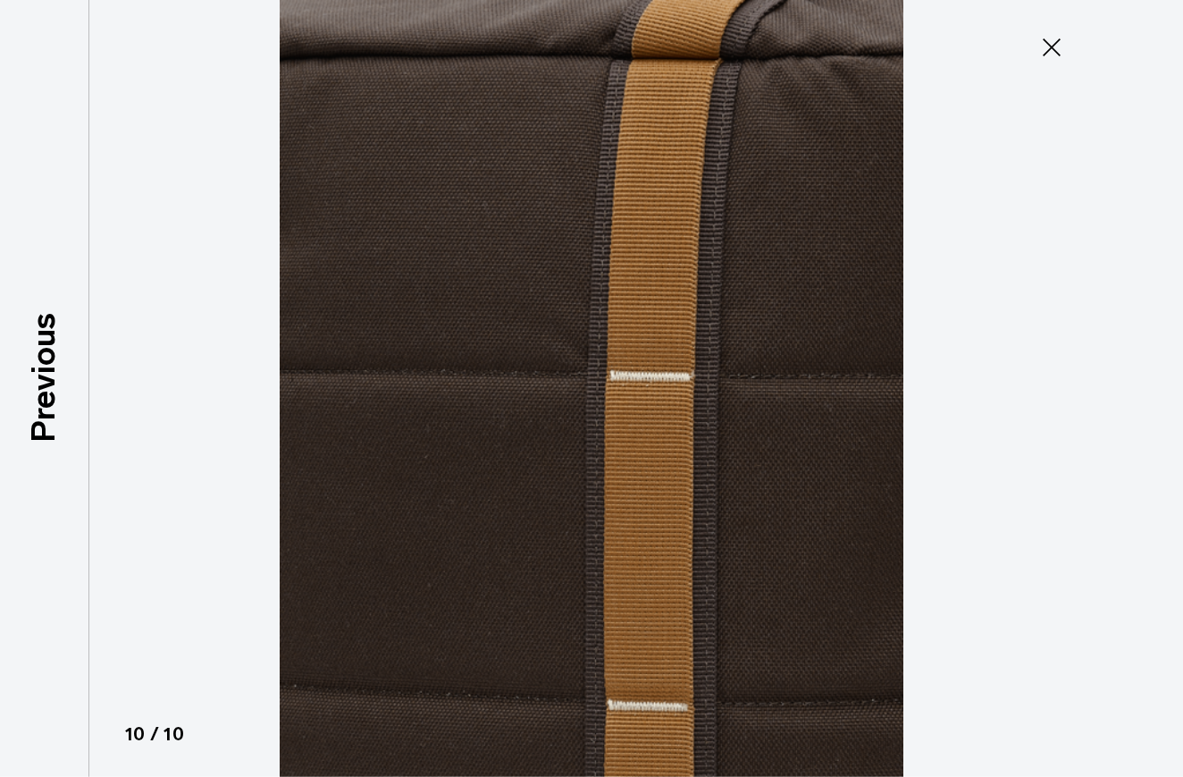
click at [1050, 38] on icon at bounding box center [1052, 47] width 29 height 29
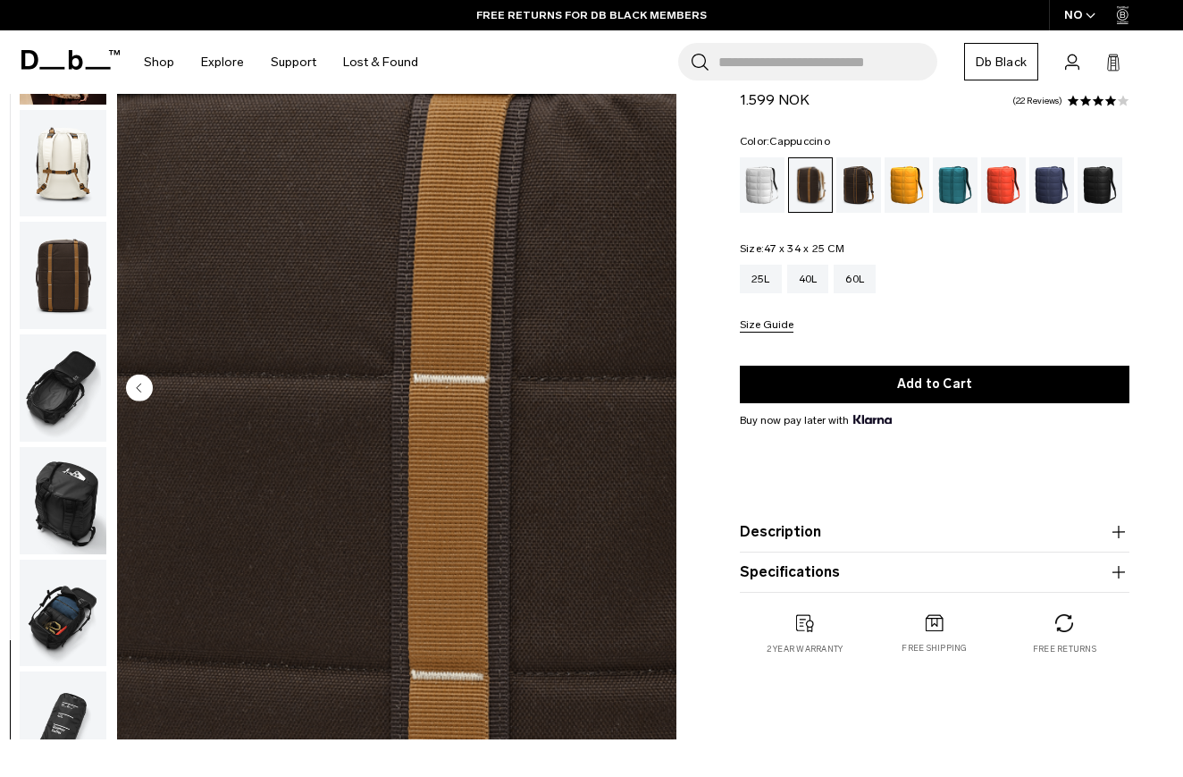
click at [46, 150] on img "button" at bounding box center [63, 163] width 87 height 107
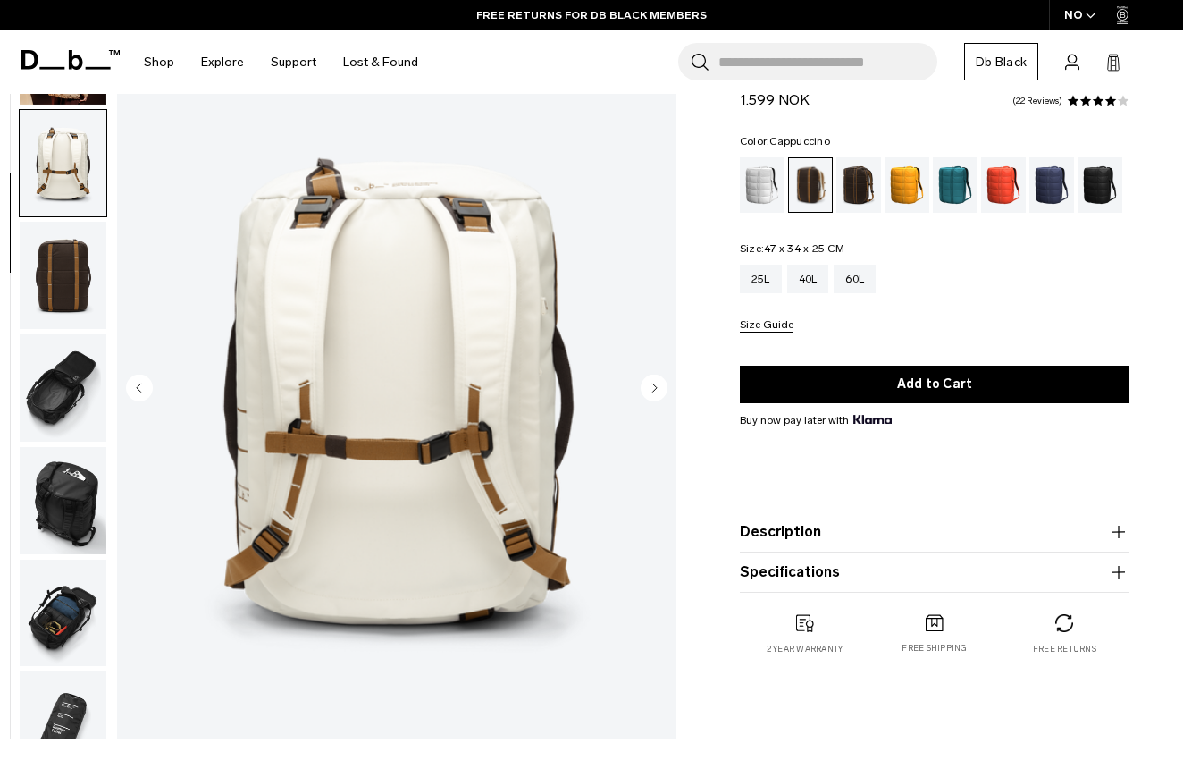
scroll to position [226, 0]
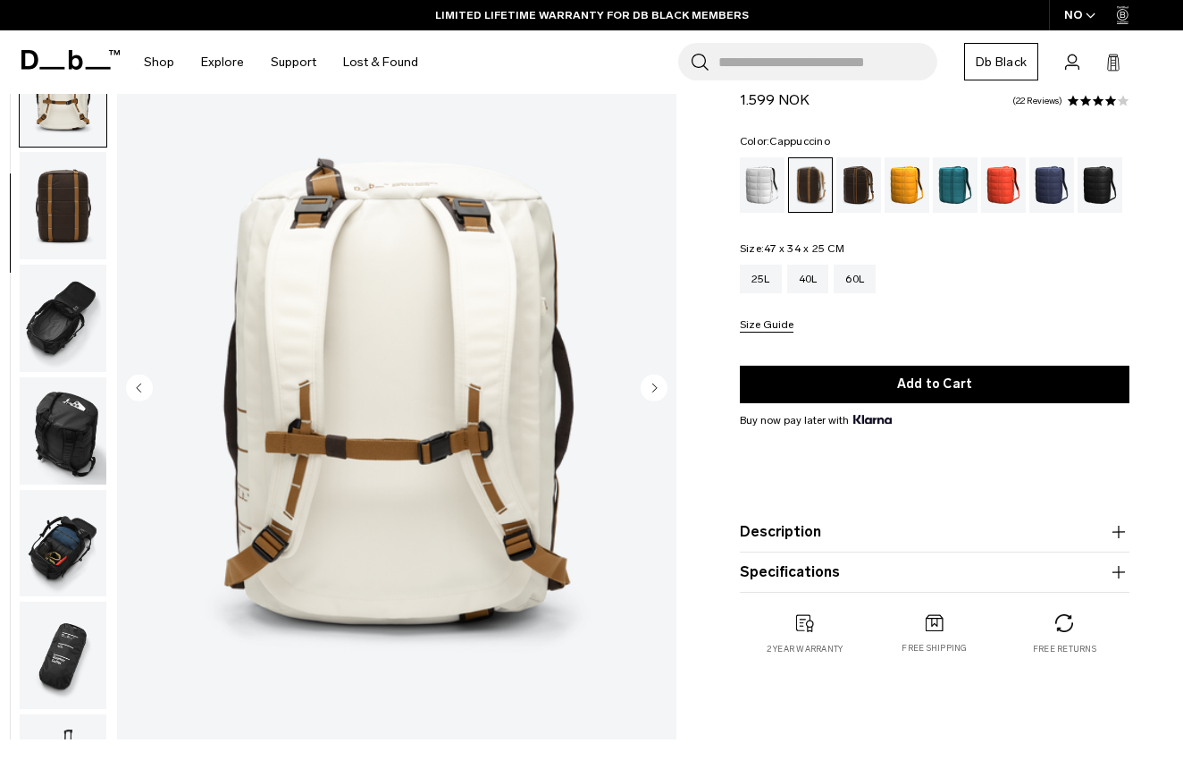
click at [130, 383] on circle "Previous slide" at bounding box center [139, 388] width 27 height 27
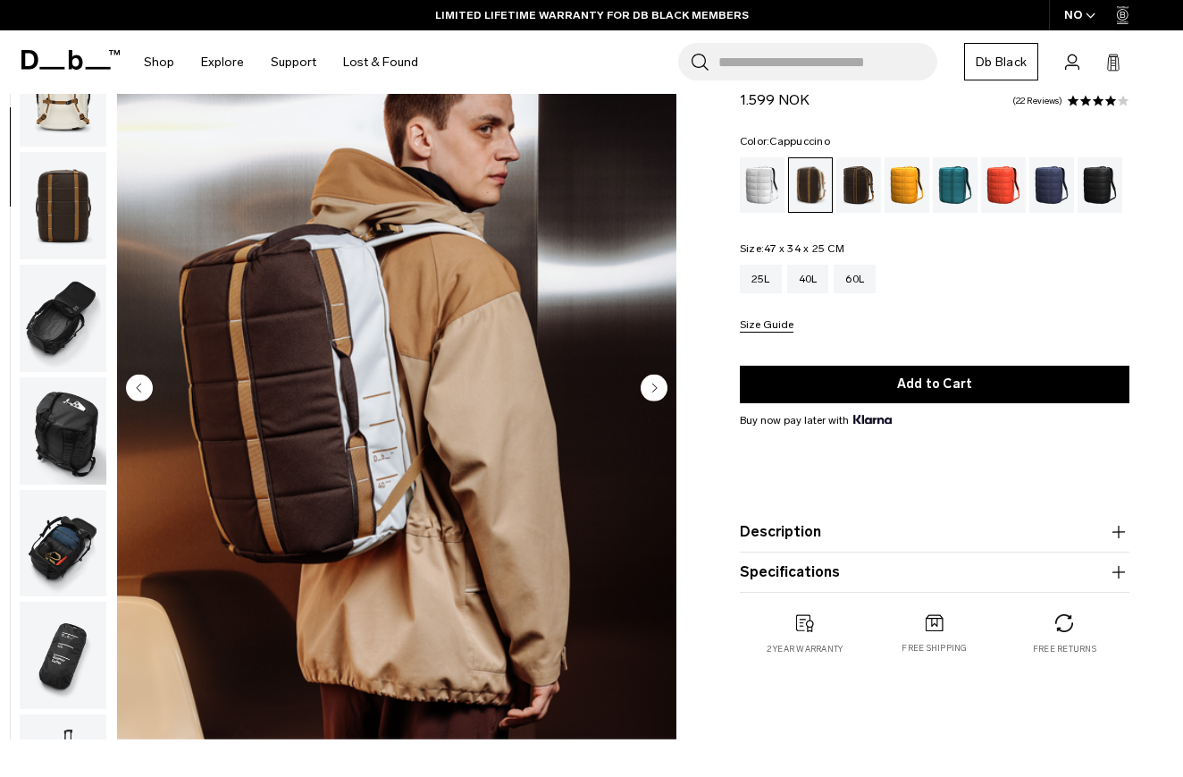
scroll to position [114, 0]
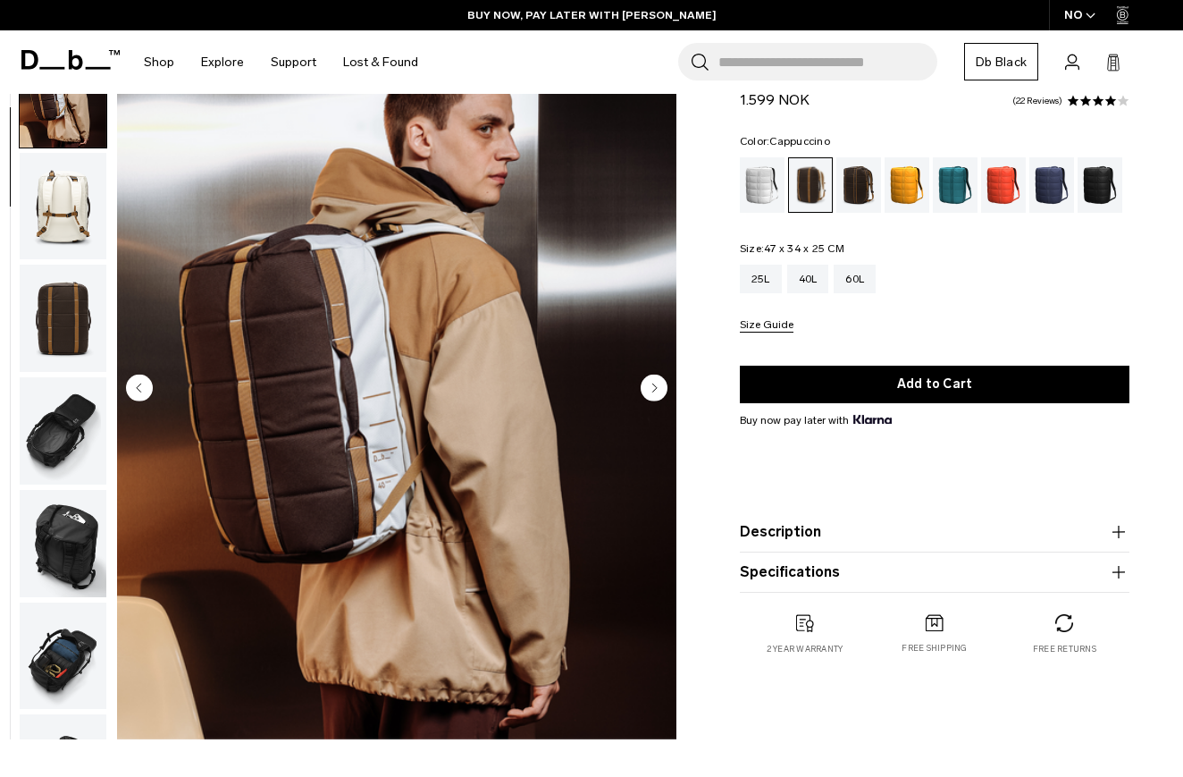
click at [130, 383] on circle "Previous slide" at bounding box center [139, 388] width 27 height 27
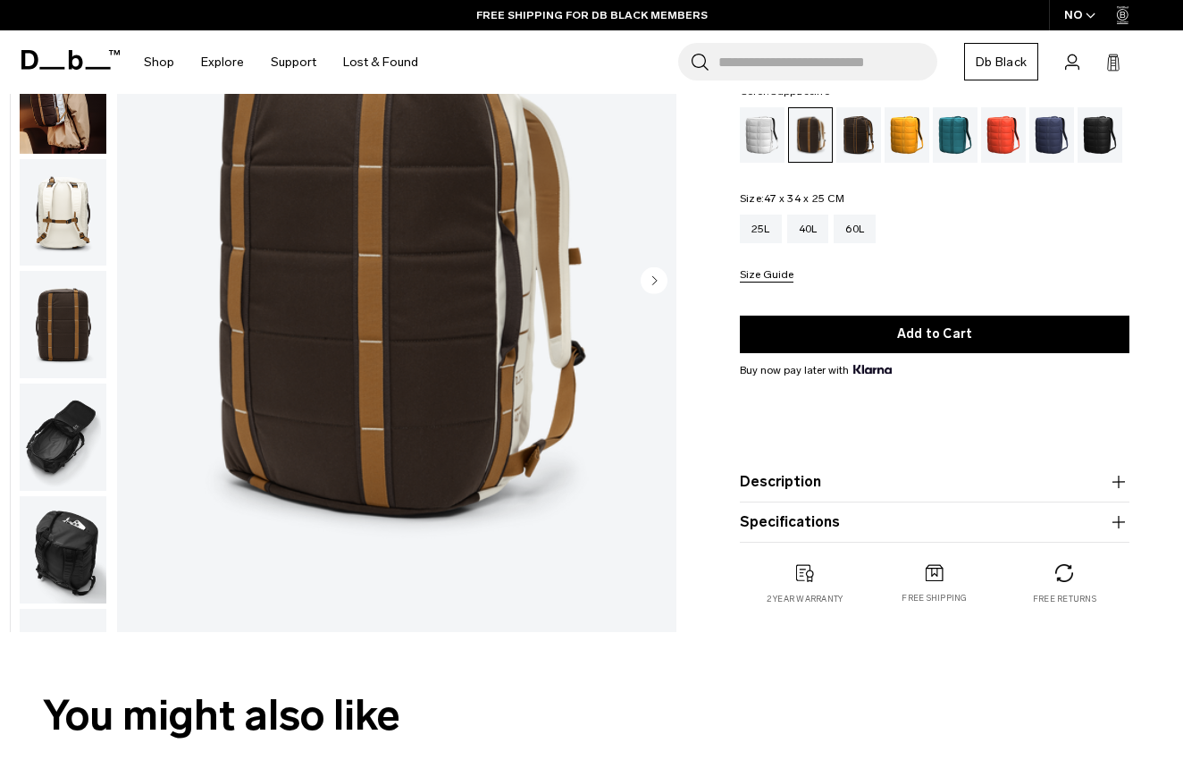
scroll to position [245, 0]
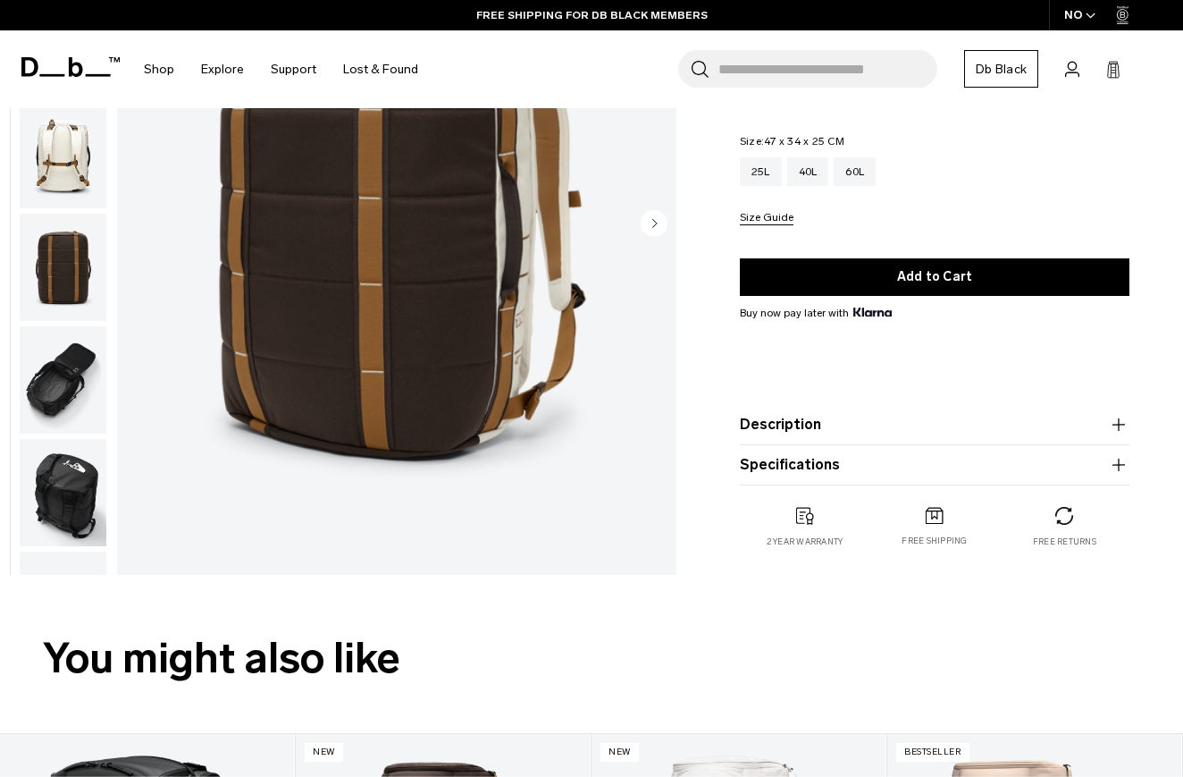
click at [807, 513] on img at bounding box center [805, 516] width 18 height 18
